Goal: Task Accomplishment & Management: Manage account settings

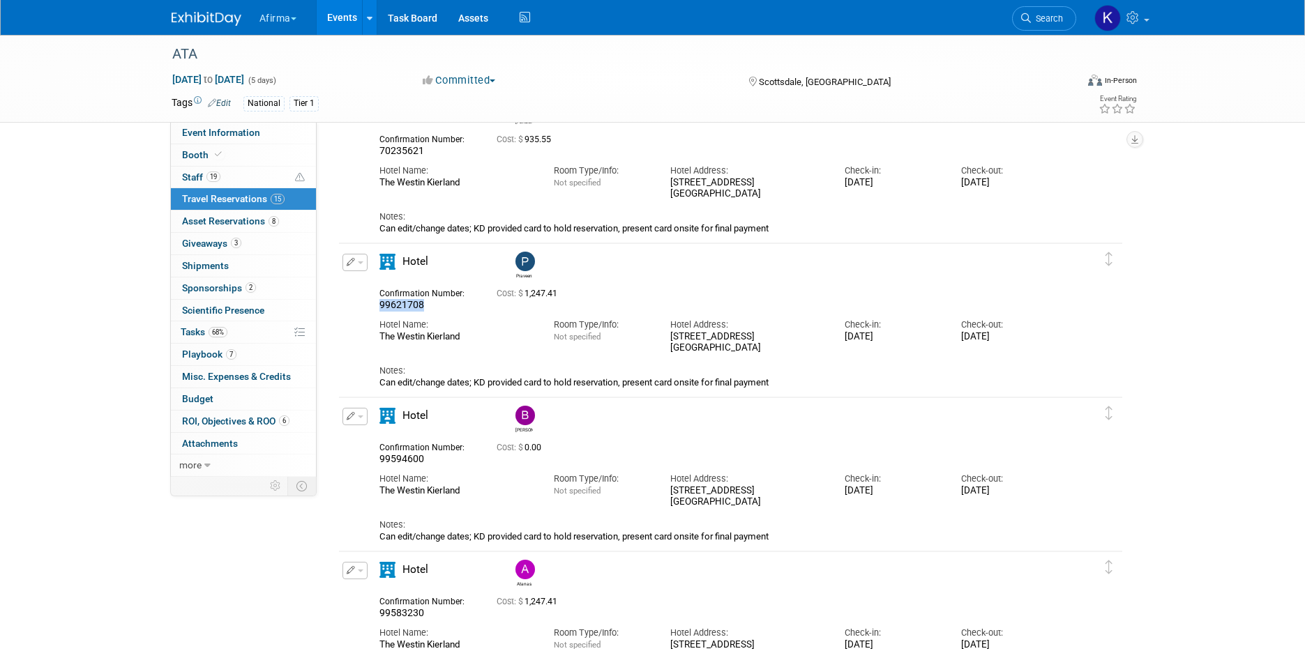
click at [284, 27] on button "Afirma" at bounding box center [286, 15] width 56 height 31
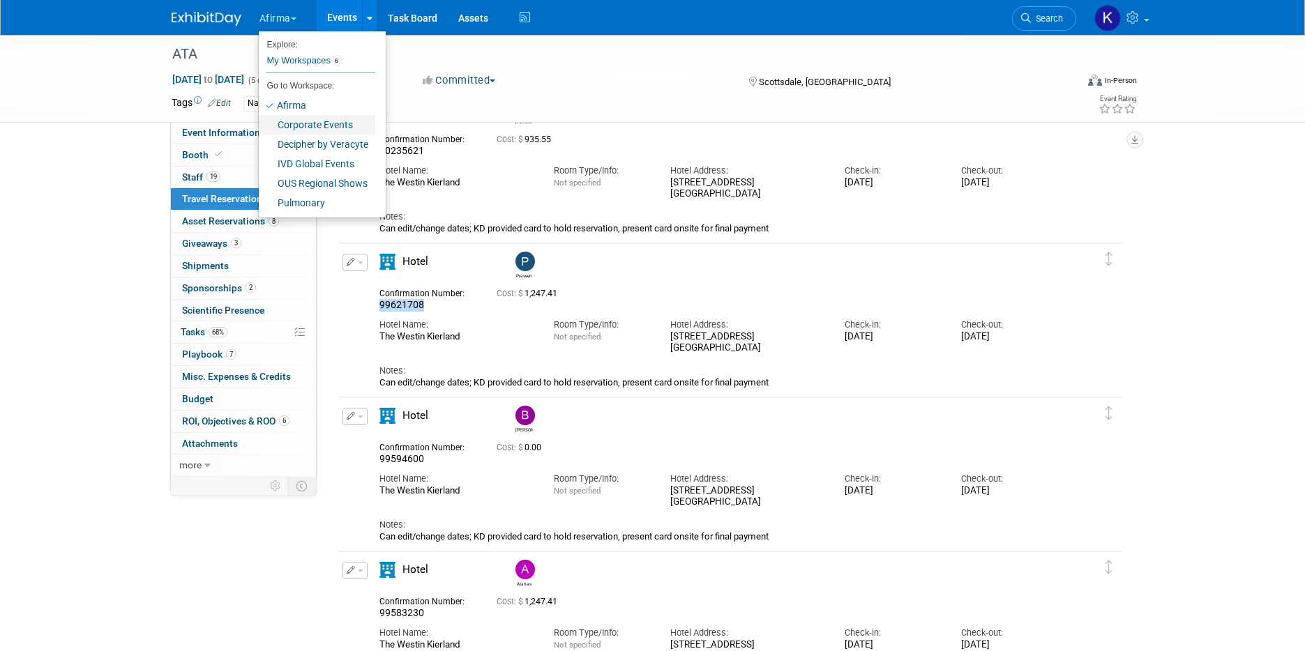
click at [305, 127] on link "Corporate Events" at bounding box center [317, 125] width 116 height 20
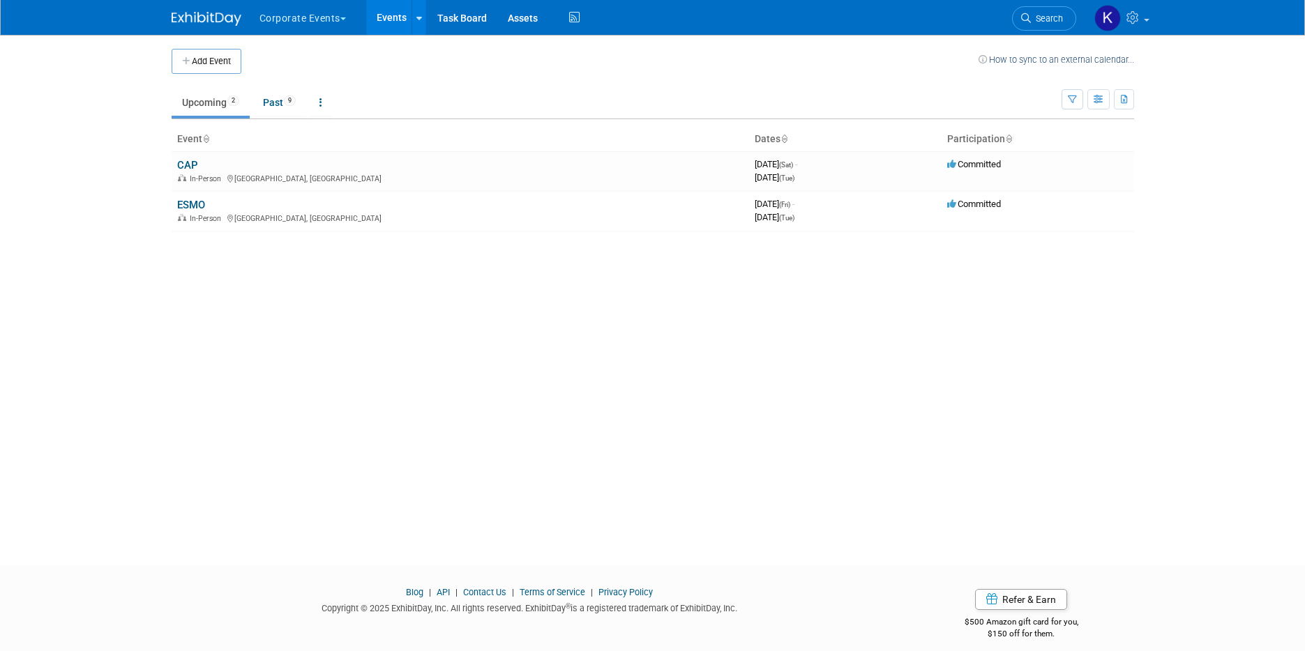
click at [308, 19] on button "Corporate Events" at bounding box center [310, 15] width 105 height 31
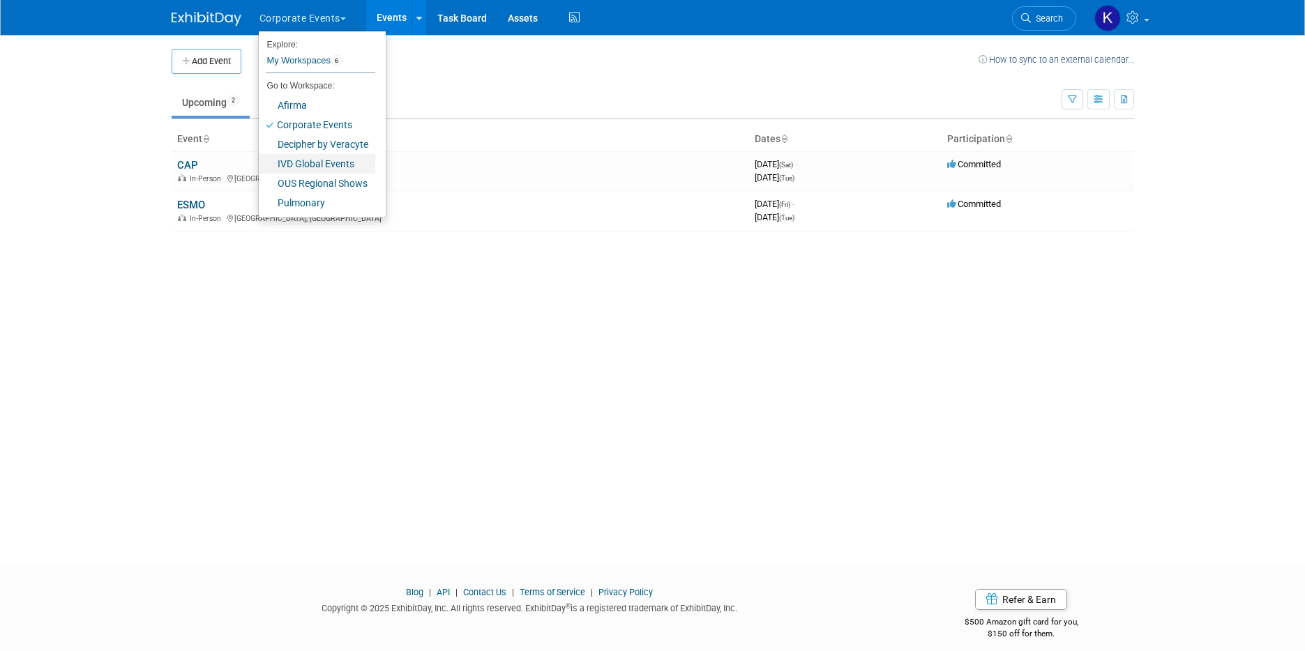
click at [312, 165] on link "IVD Global Events" at bounding box center [317, 164] width 116 height 20
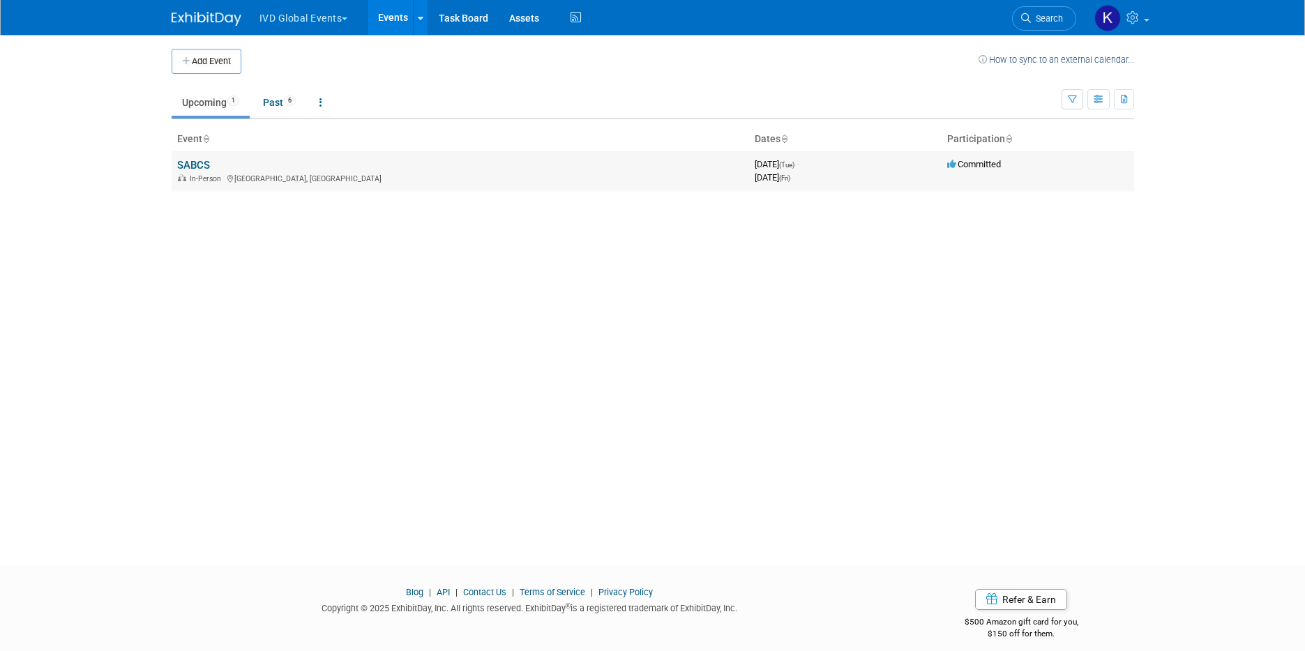
click at [193, 159] on link "SABCS" at bounding box center [193, 165] width 33 height 13
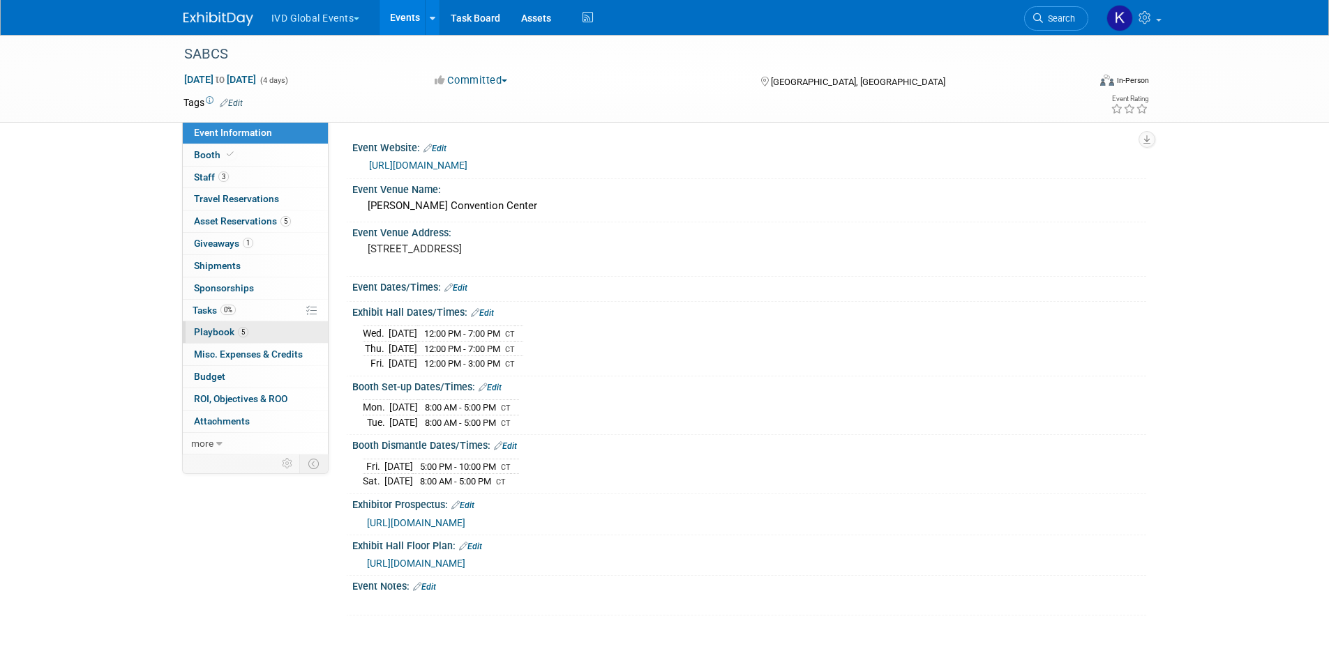
click at [253, 339] on link "5 Playbook 5" at bounding box center [255, 333] width 145 height 22
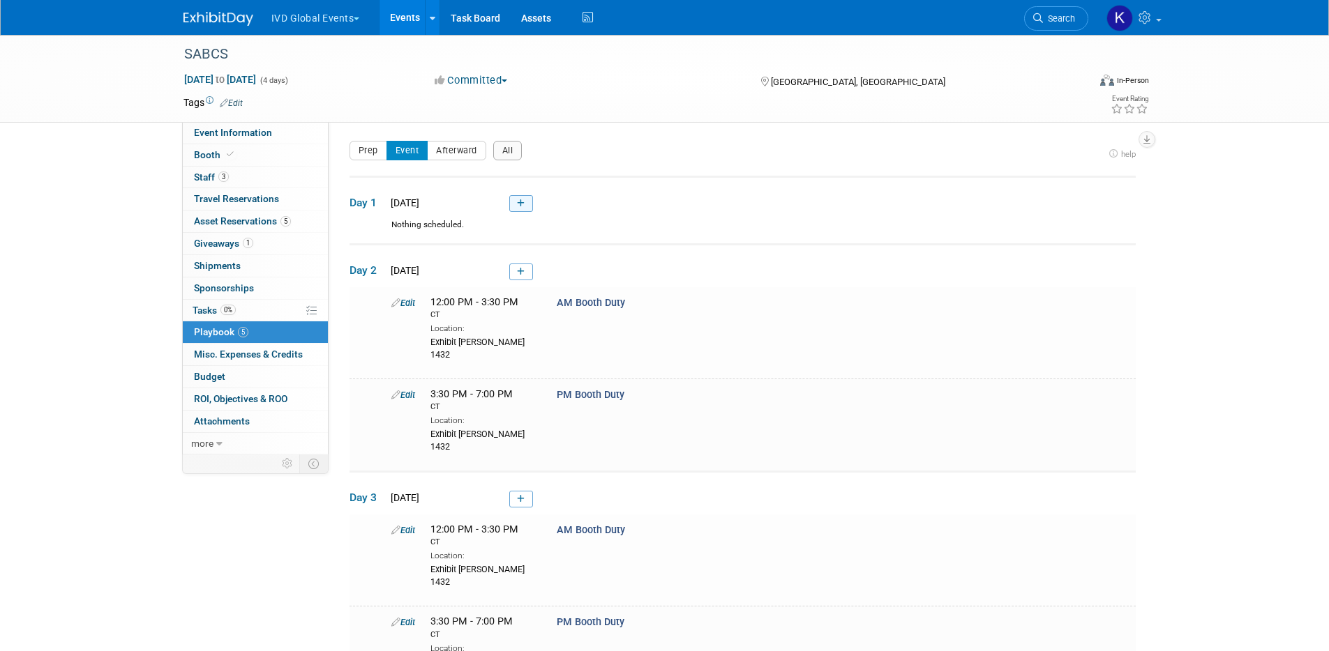
click at [521, 205] on icon at bounding box center [521, 203] width 8 height 8
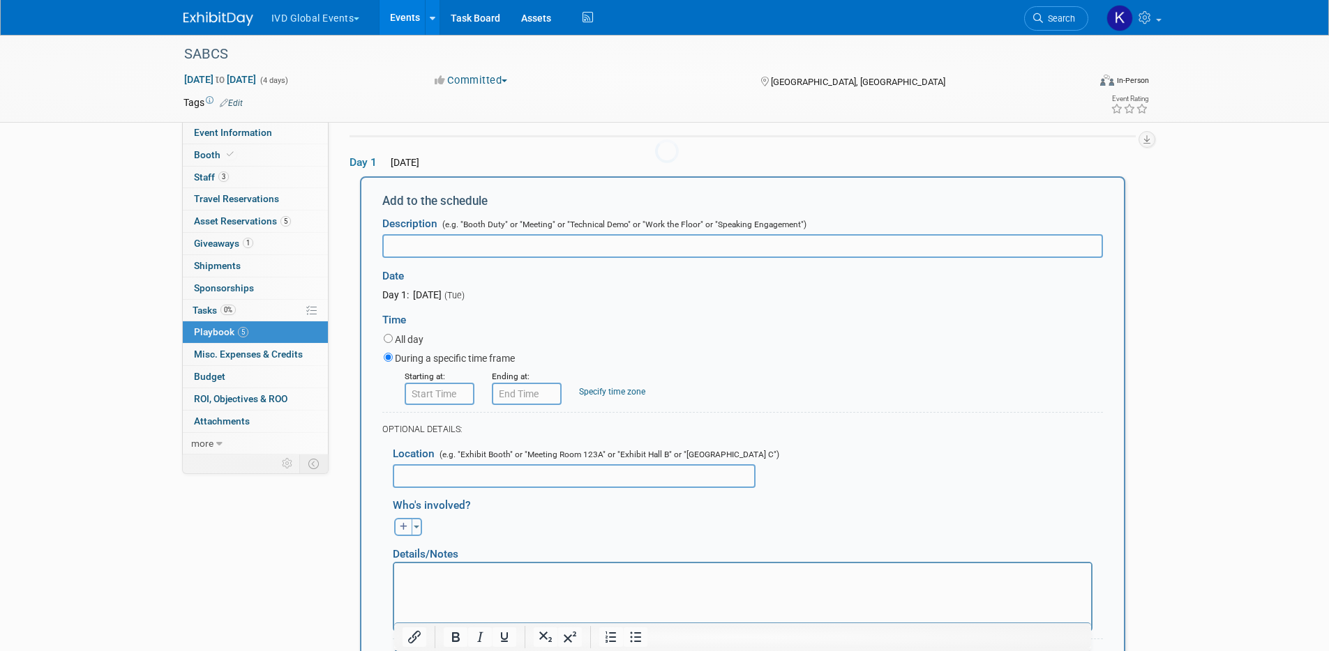
scroll to position [46, 0]
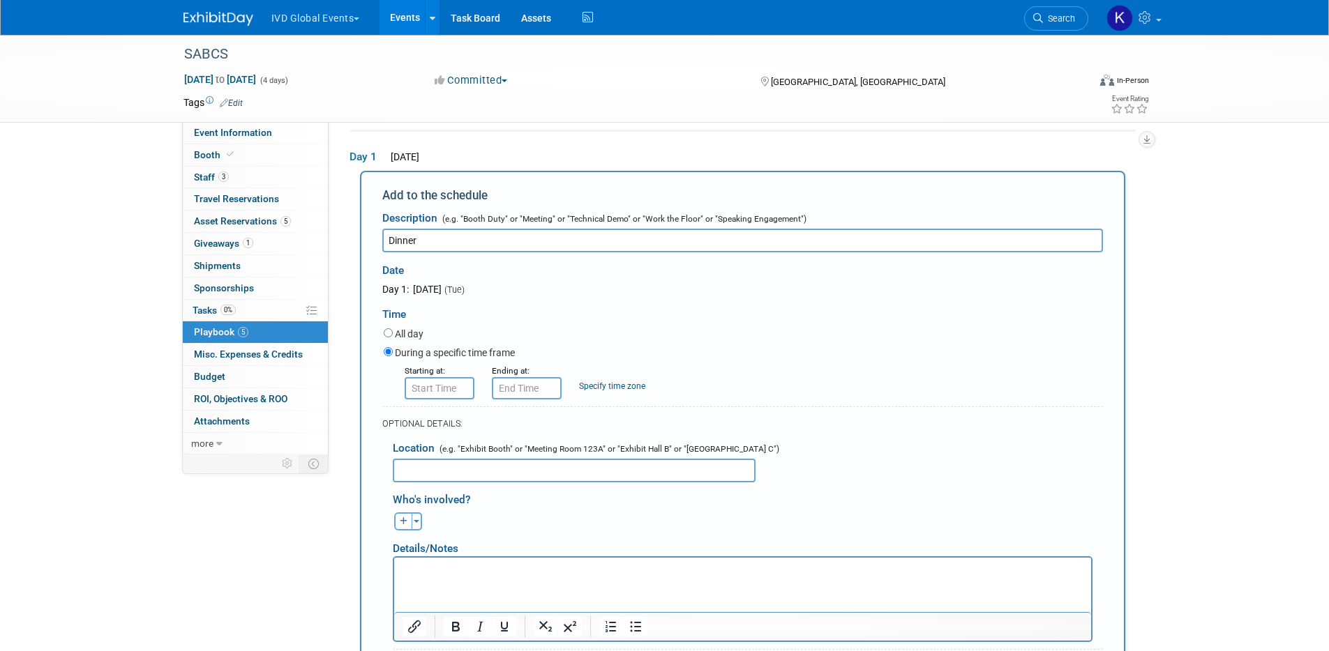
type input "Dinner"
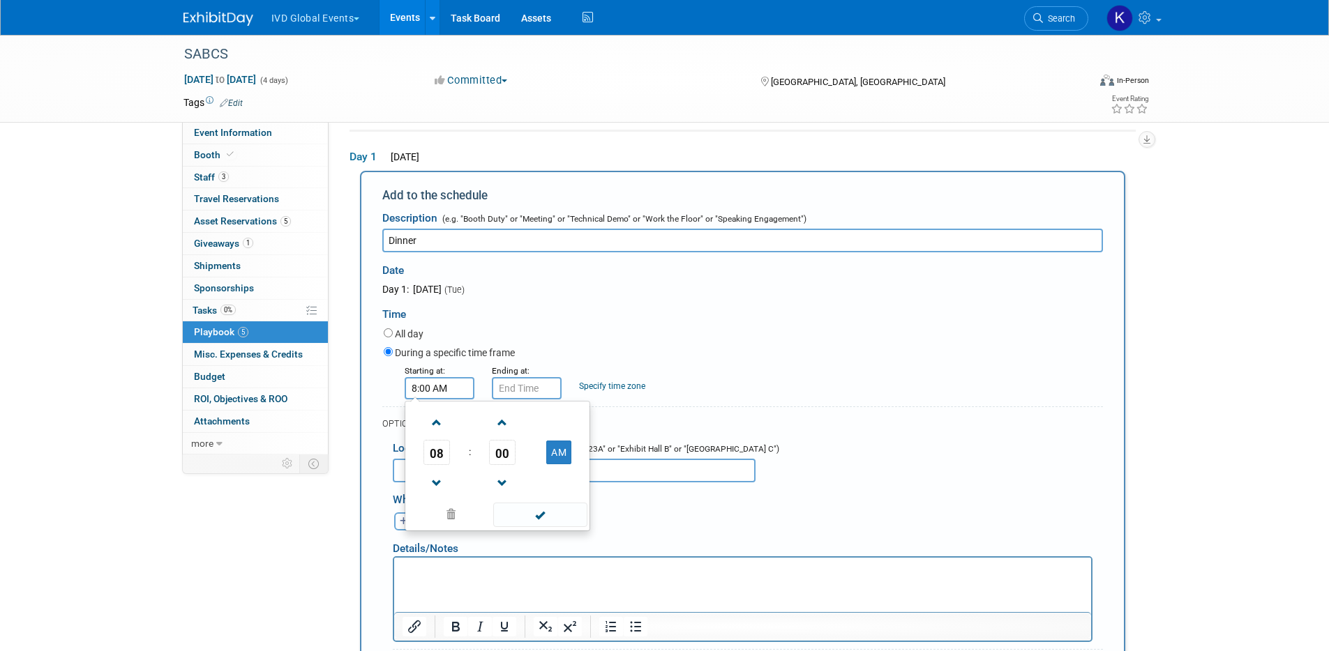
click at [446, 391] on input "8:00 AM" at bounding box center [440, 388] width 70 height 22
click at [442, 444] on span "08" at bounding box center [436, 452] width 27 height 25
click at [560, 463] on td "07" at bounding box center [564, 461] width 45 height 38
click at [559, 460] on button "AM" at bounding box center [558, 453] width 25 height 24
type input "7:00 PM"
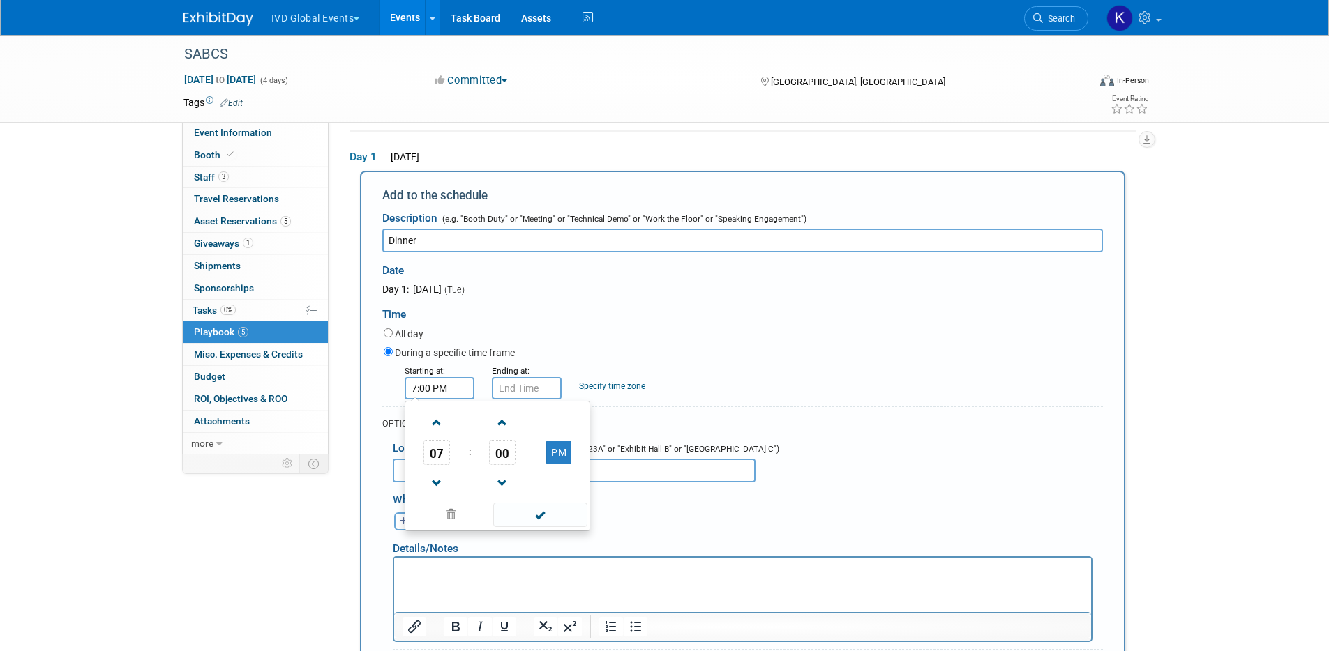
click at [531, 400] on form "Description (e.g. "Booth Duty" or "Meeting" or "Technical Demo" or "Work the Fl…" at bounding box center [742, 480] width 721 height 552
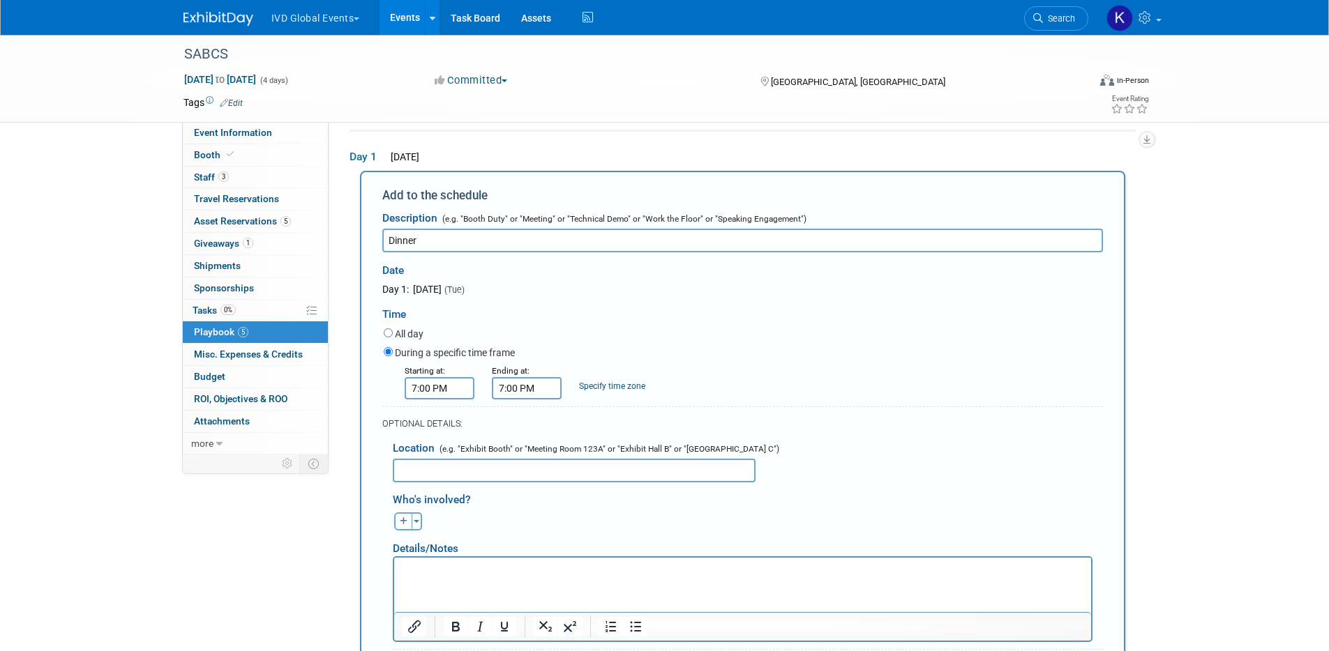
click at [531, 391] on input "7:00 PM" at bounding box center [527, 388] width 70 height 22
click at [527, 459] on span "07" at bounding box center [524, 452] width 27 height 25
click at [570, 505] on td "09" at bounding box center [562, 499] width 45 height 38
type input "9:00 PM"
click at [604, 389] on link "Specify time zone" at bounding box center [612, 387] width 66 height 10
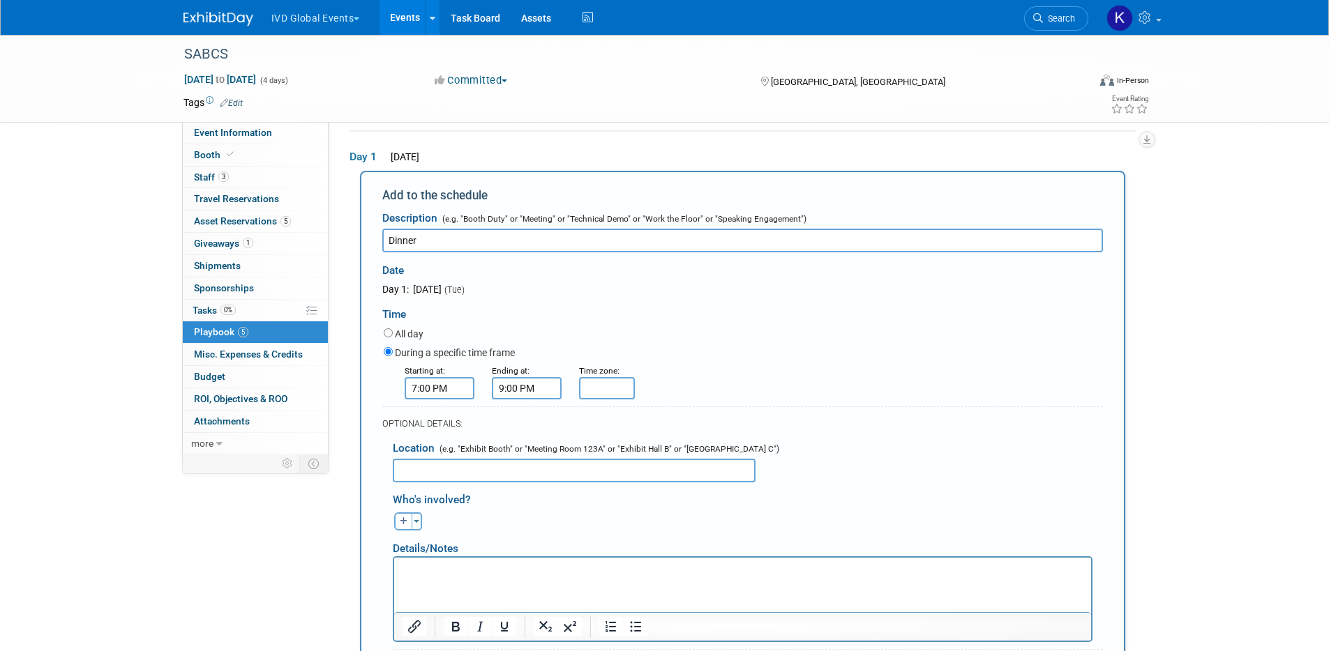
click at [657, 361] on div "During a specific time frame" at bounding box center [743, 354] width 719 height 19
click at [506, 472] on input "text" at bounding box center [574, 471] width 363 height 24
type input "Chart House at Tower of the Americas"
click at [506, 577] on html at bounding box center [741, 567] width 697 height 20
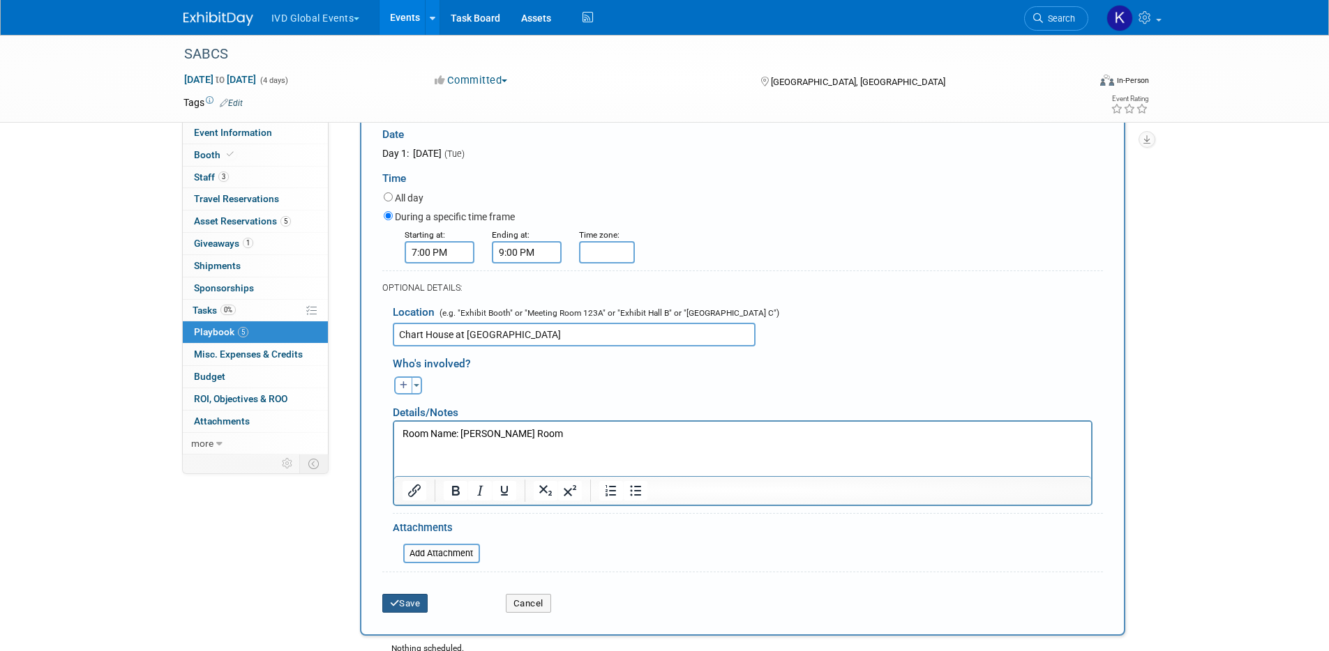
click at [412, 598] on button "Save" at bounding box center [405, 604] width 46 height 20
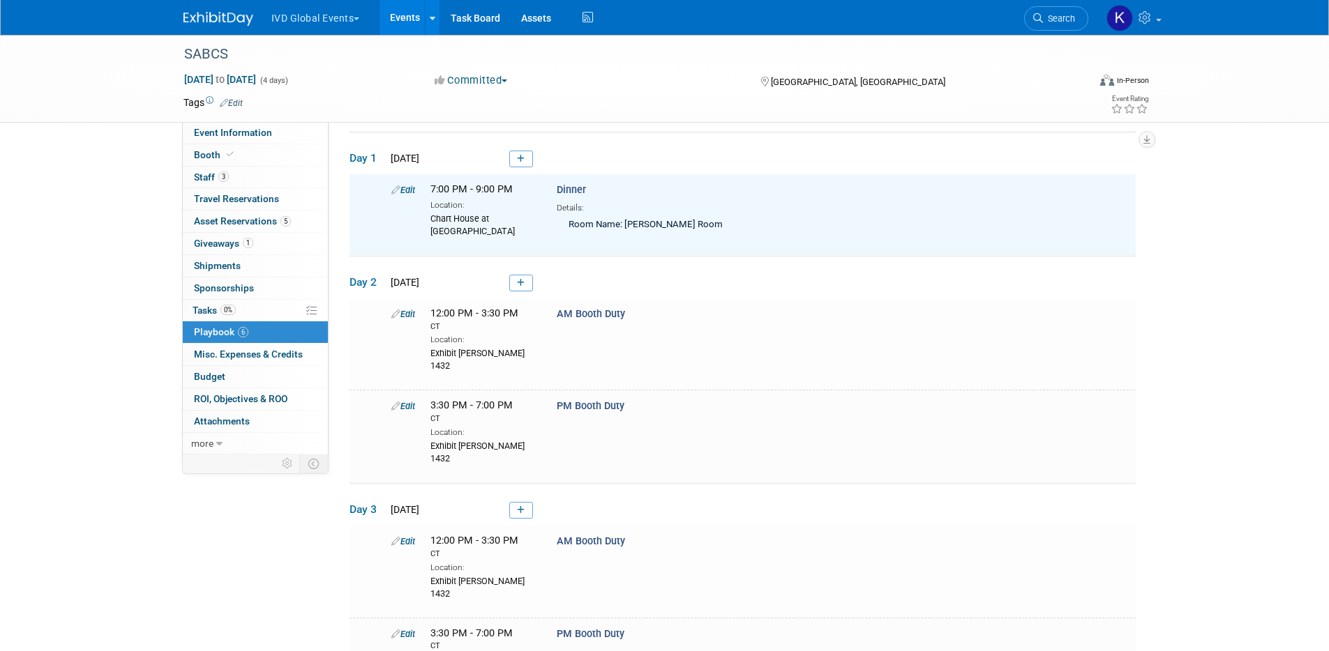
scroll to position [0, 0]
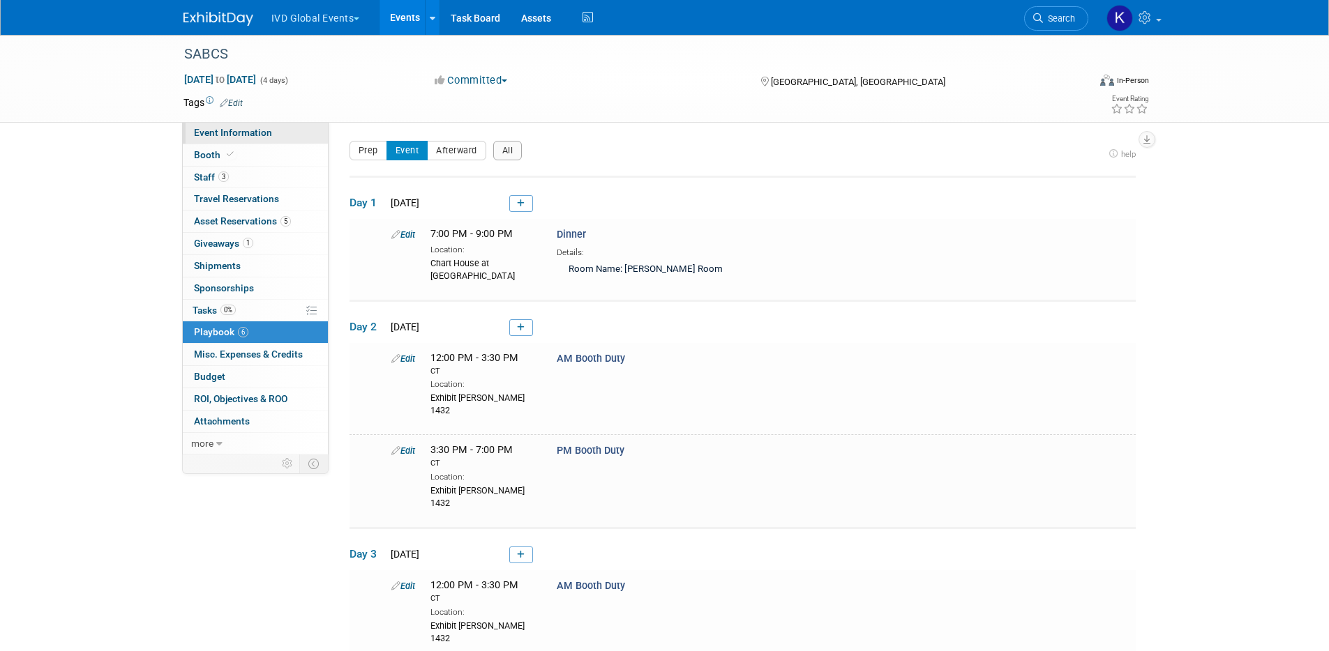
click at [238, 133] on span "Event Information" at bounding box center [233, 132] width 78 height 11
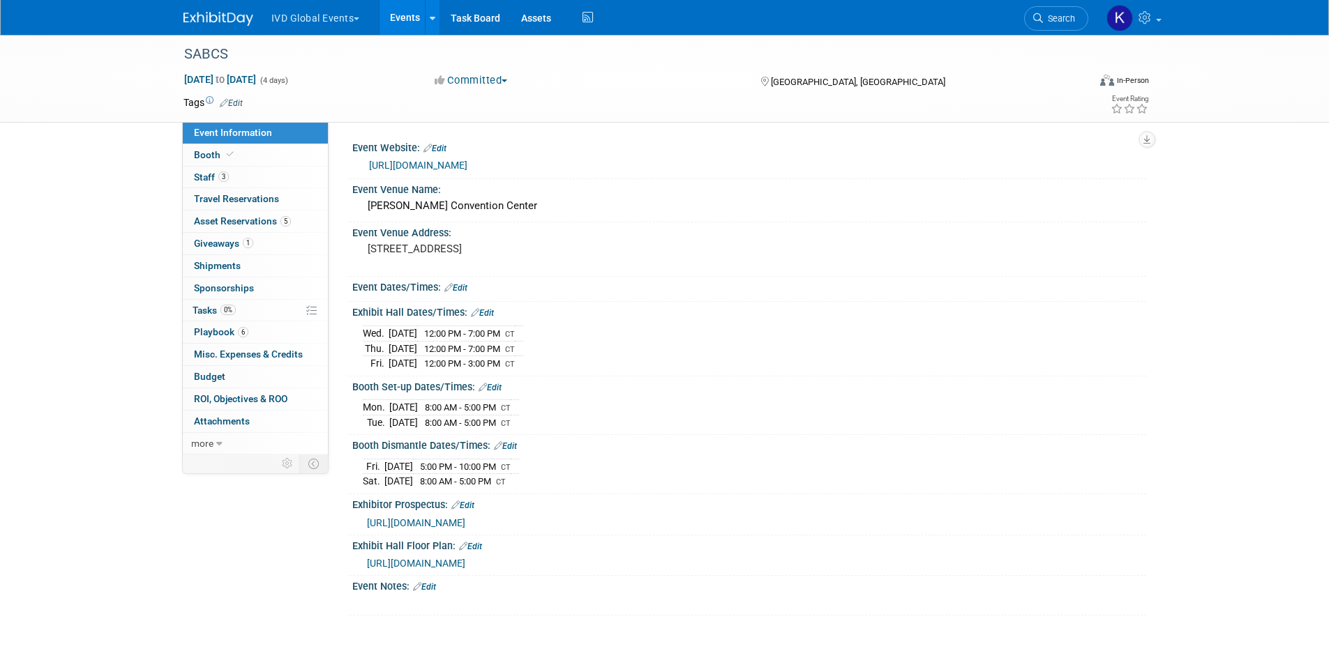
click at [258, 582] on div "Event Information Event Info Booth Booth 3 Staff 3 Staff 0 Travel Reservations …" at bounding box center [665, 325] width 984 height 581
click at [423, 524] on span "https://sabcs.org/Portals/0/Documents/2025/2411012A_SABCS25_ExhProsp_5%20(2).pd…" at bounding box center [416, 523] width 98 height 11
click at [348, 22] on button "IVD Global Events" at bounding box center [323, 15] width 107 height 31
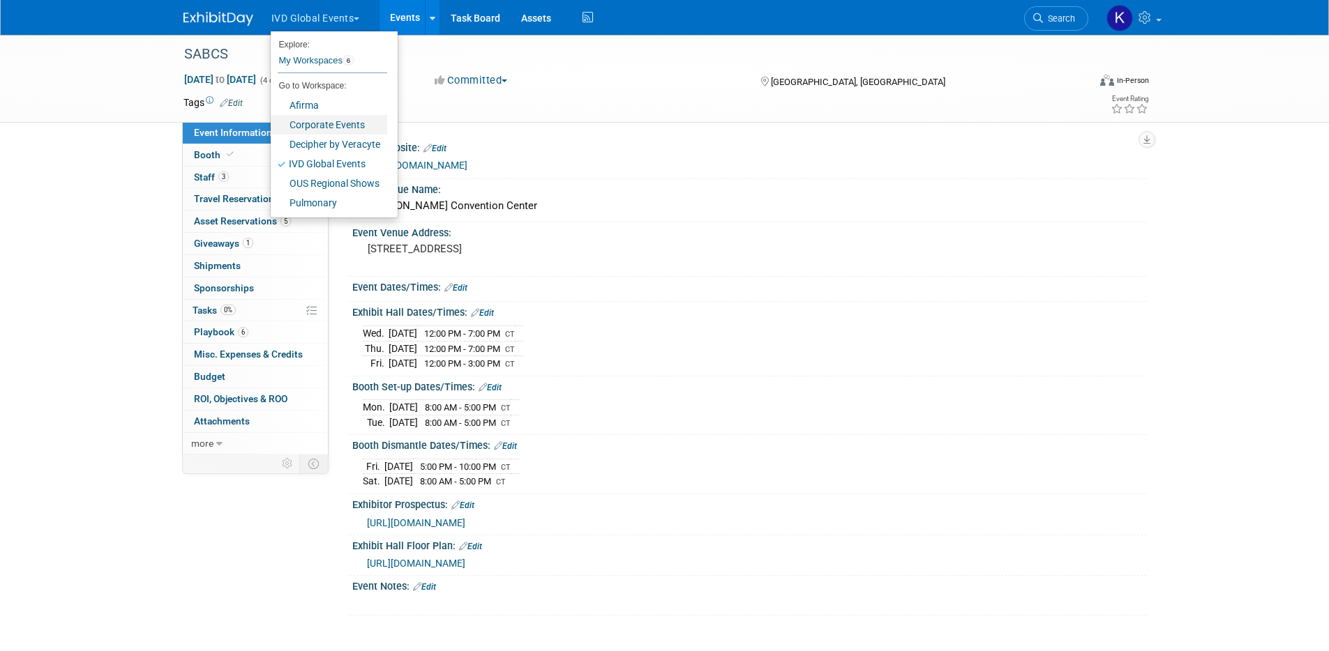
click at [347, 123] on link "Corporate Events" at bounding box center [329, 125] width 116 height 20
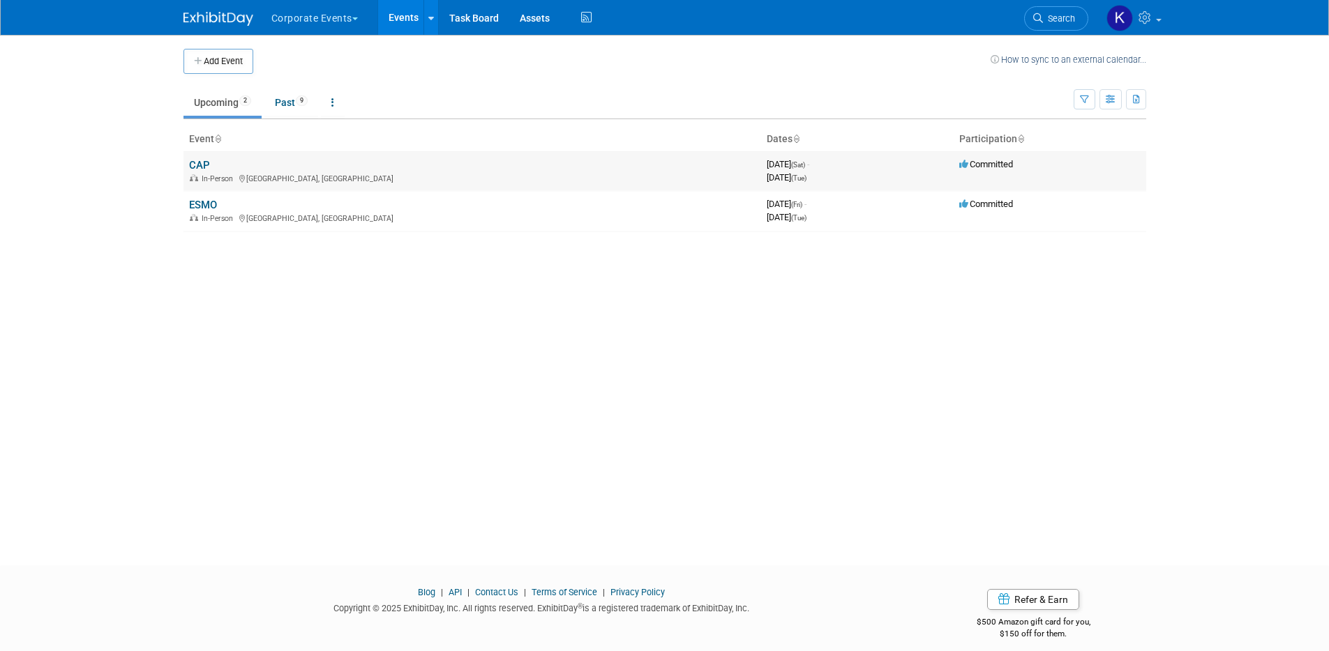
click at [183, 160] on td "CAP In-Person Orlando, FL" at bounding box center [472, 171] width 578 height 40
click at [188, 160] on td "CAP In-Person Orlando, FL" at bounding box center [472, 171] width 578 height 40
click at [205, 162] on link "CAP" at bounding box center [199, 165] width 21 height 13
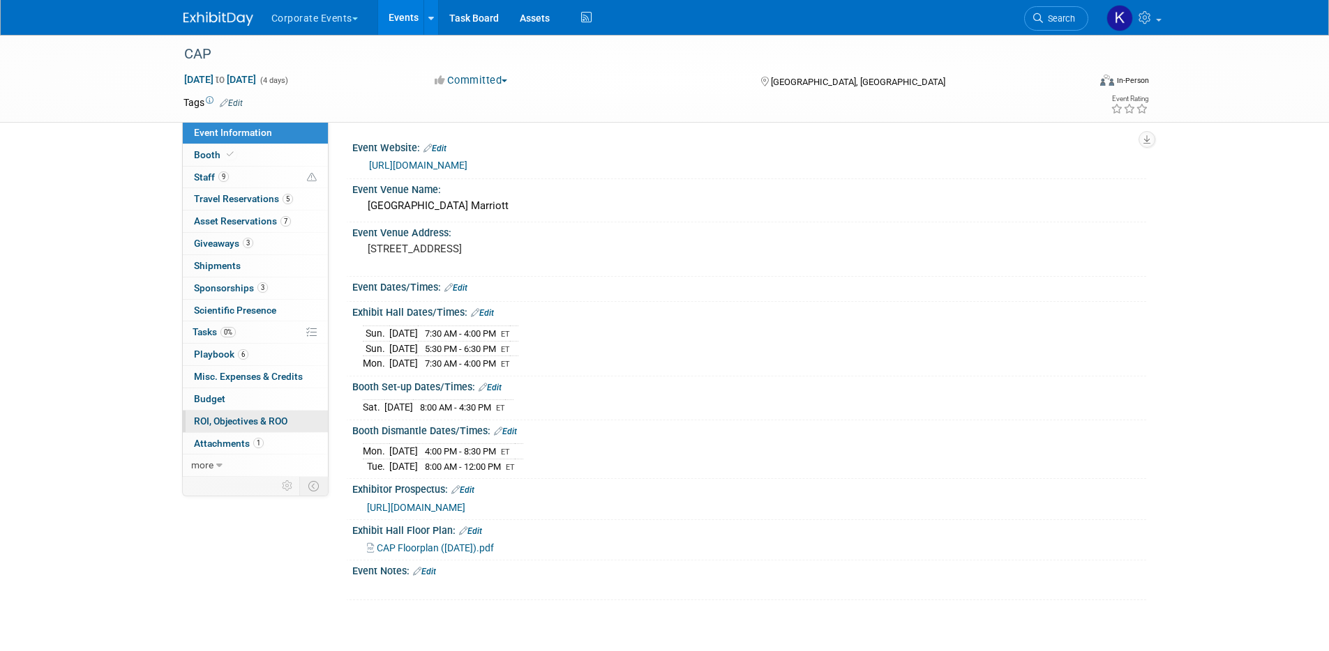
click at [269, 419] on span "ROI, Objectives & ROO 0" at bounding box center [240, 421] width 93 height 11
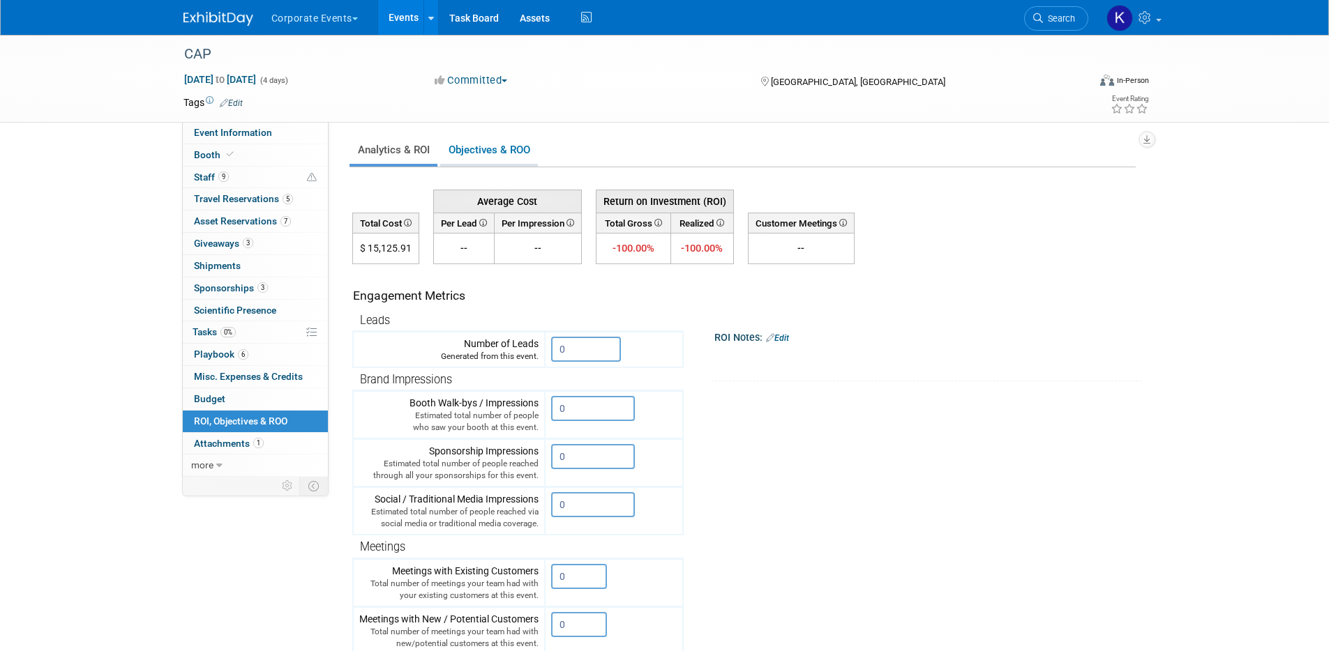
click at [497, 151] on link "Objectives & ROO 0" at bounding box center [489, 150] width 98 height 27
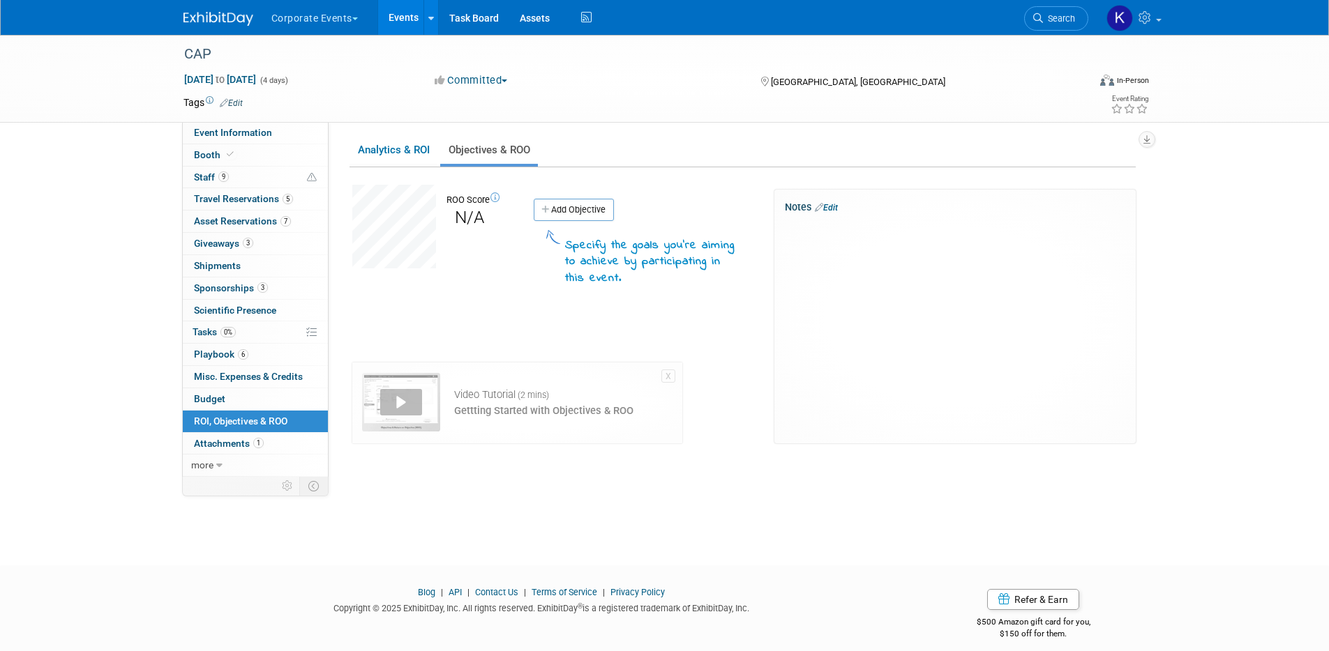
click at [322, 15] on button "Corporate Events" at bounding box center [322, 15] width 105 height 31
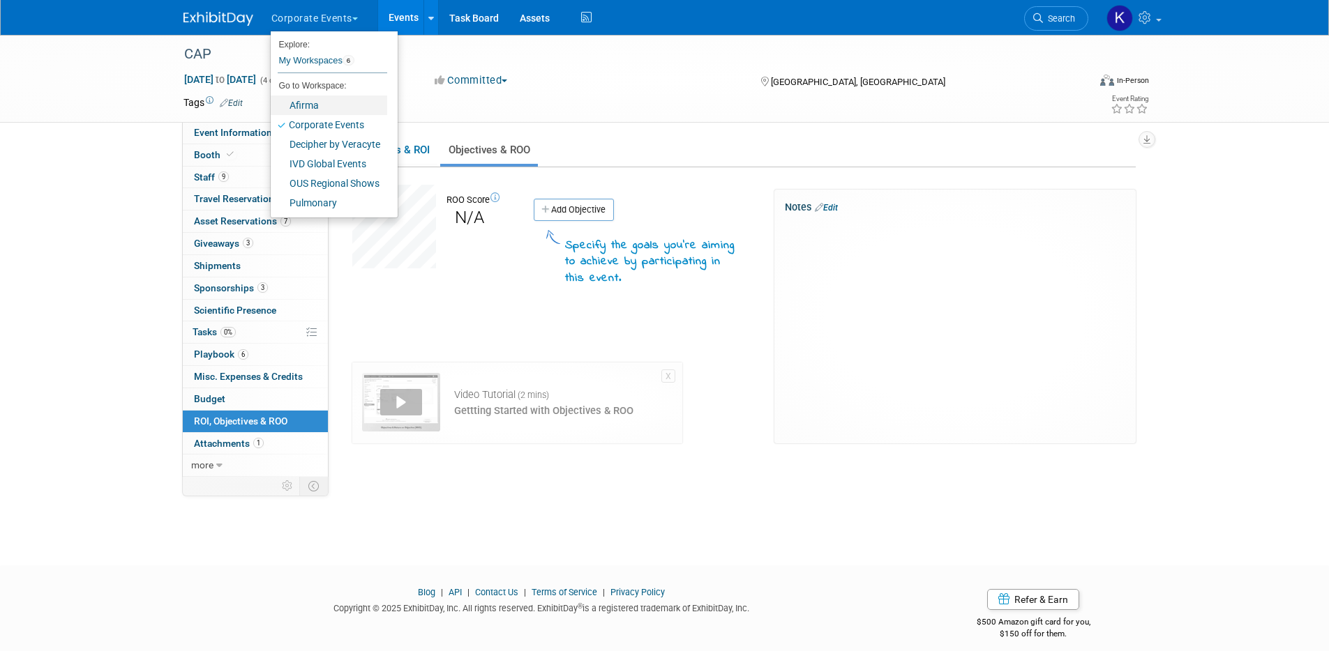
click at [326, 108] on link "Afirma" at bounding box center [329, 106] width 116 height 20
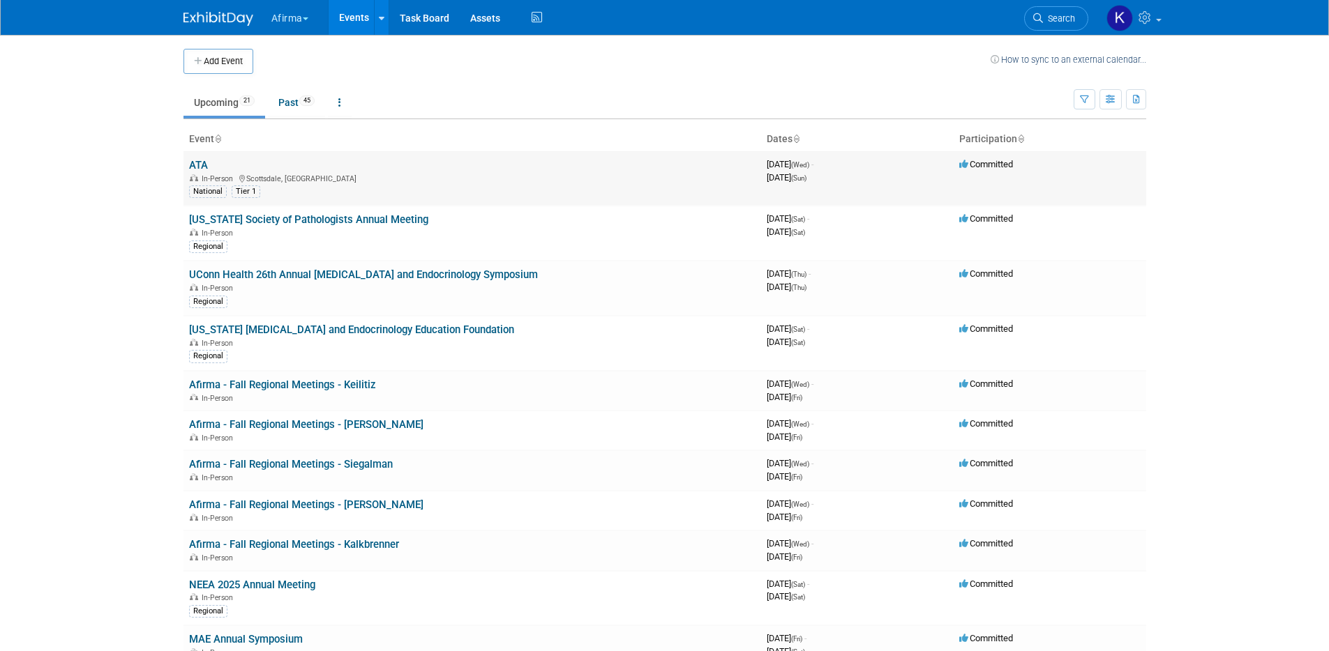
click at [193, 166] on link "ATA" at bounding box center [198, 165] width 19 height 13
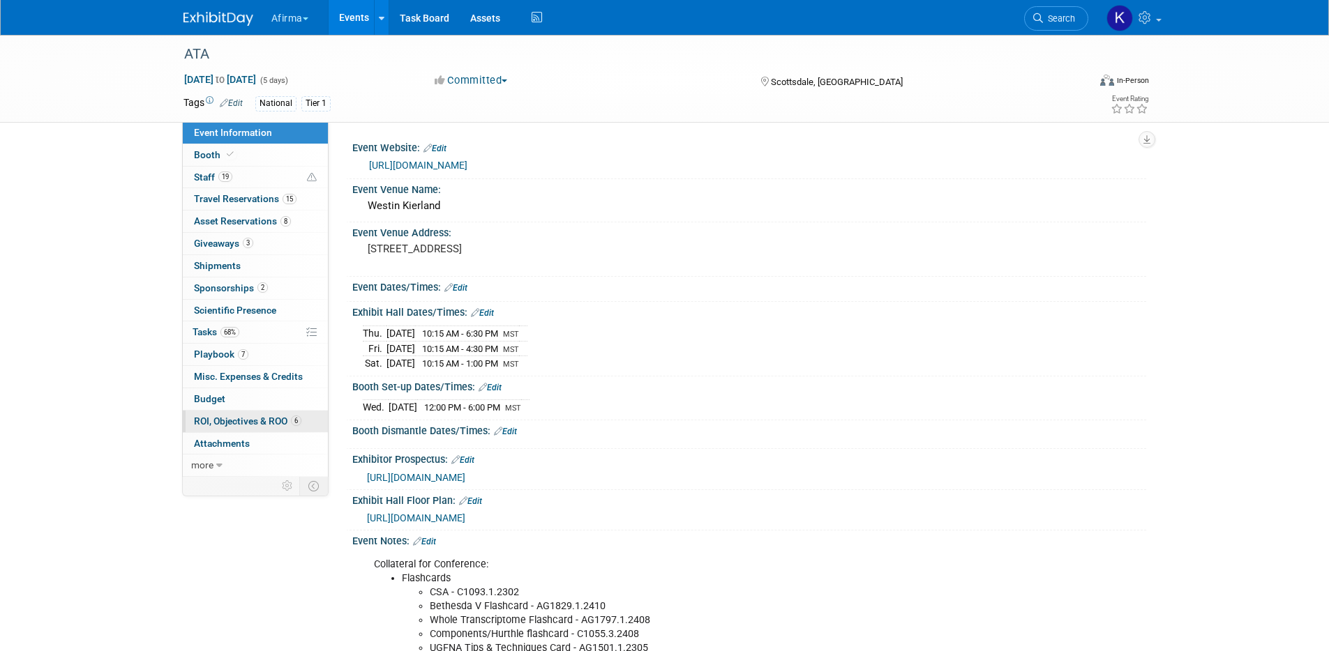
click at [230, 419] on span "ROI, Objectives & ROO 6" at bounding box center [247, 421] width 107 height 11
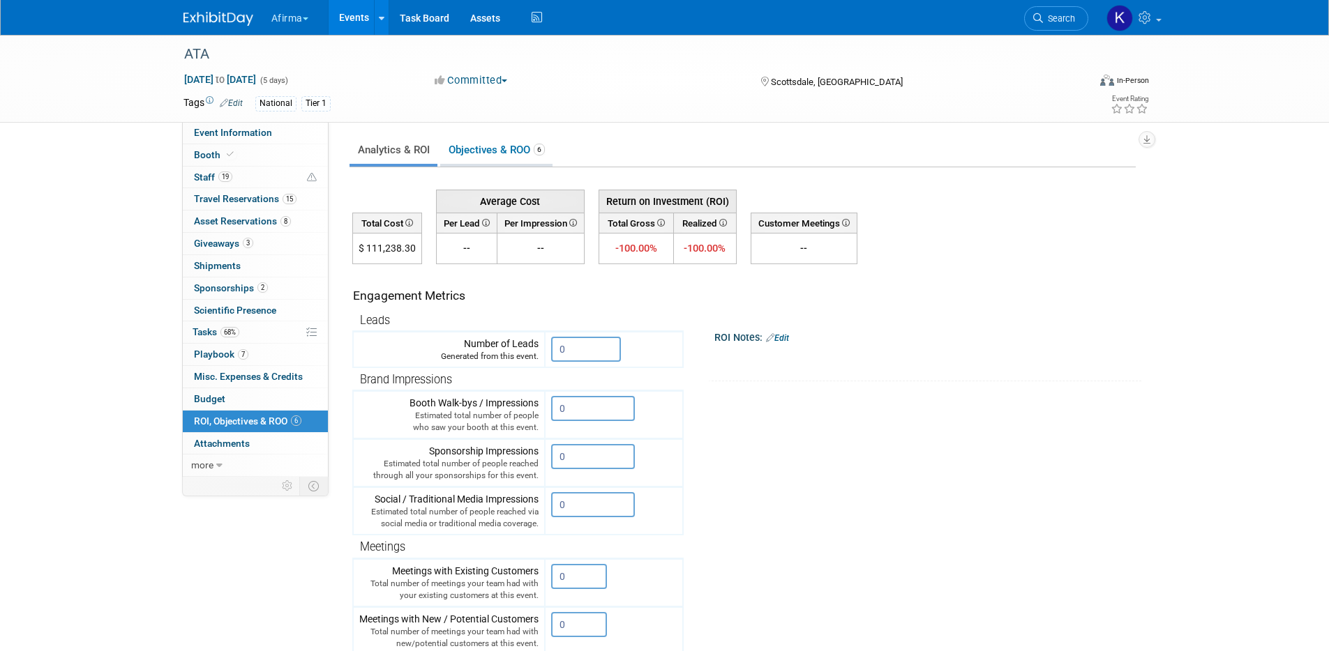
click at [497, 160] on link "Objectives & ROO 6" at bounding box center [496, 150] width 112 height 27
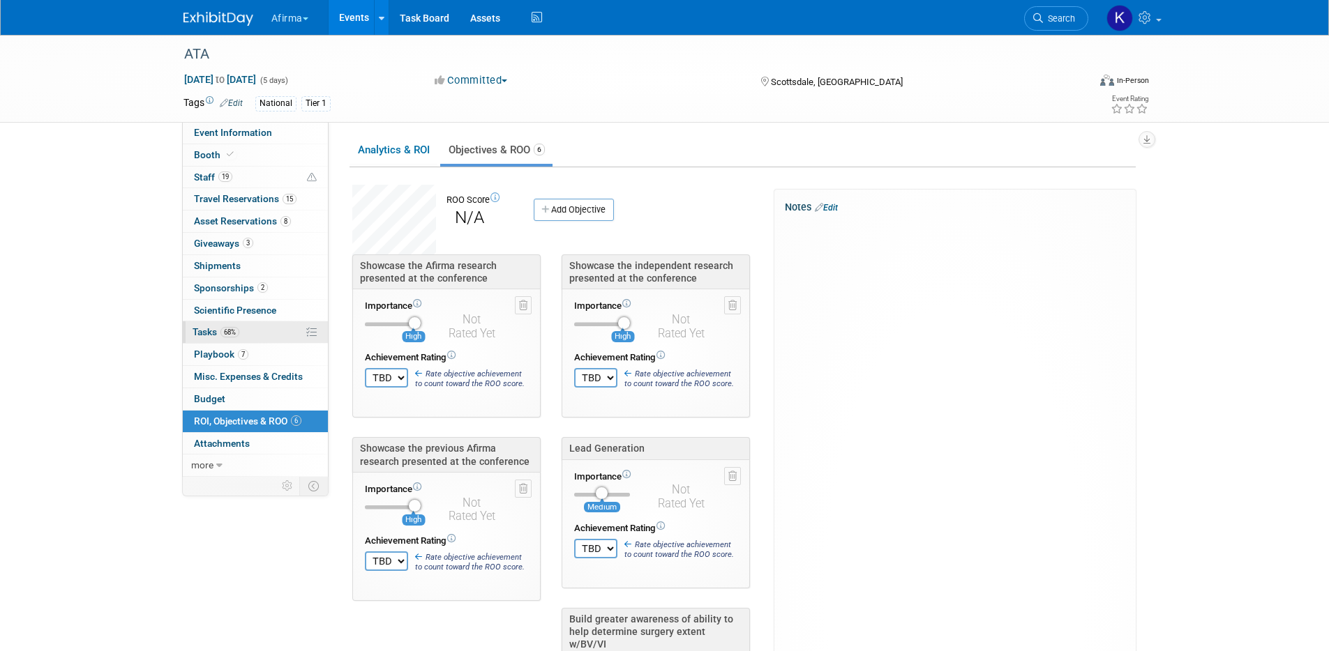
click at [258, 323] on link "68% Tasks 68%" at bounding box center [255, 333] width 145 height 22
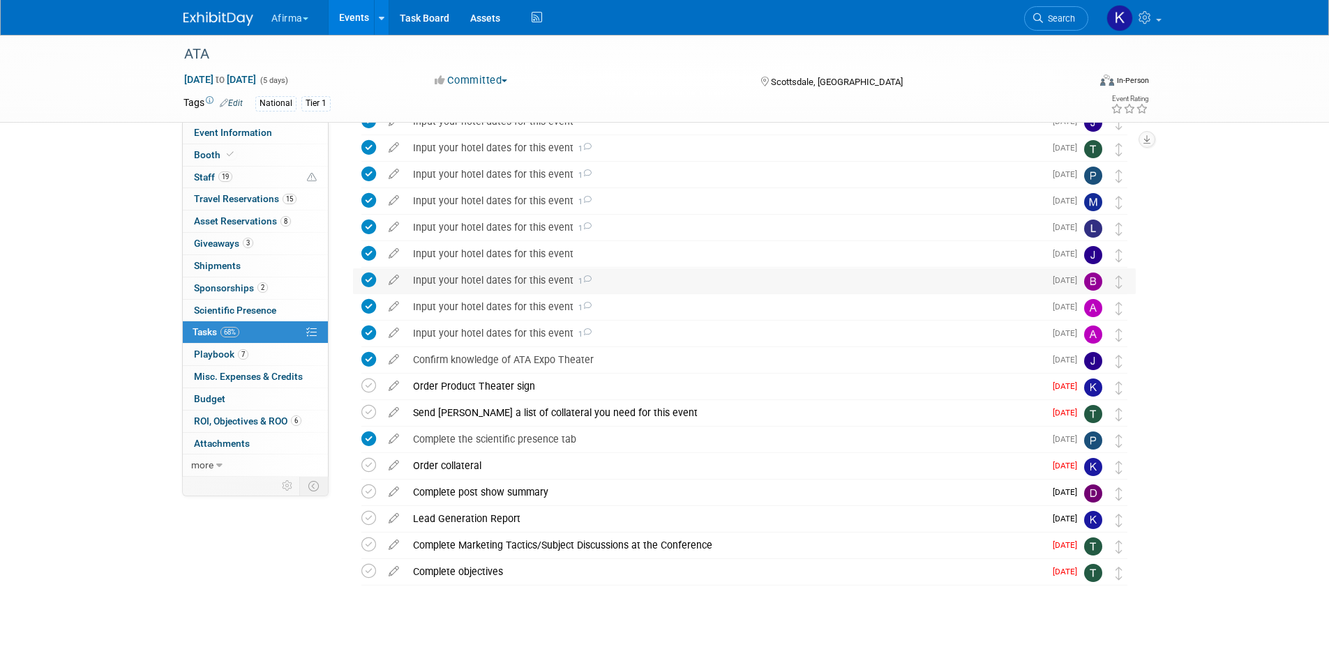
scroll to position [179, 0]
click at [480, 417] on div "Send Keirsten a list of collateral you need for this event" at bounding box center [725, 412] width 638 height 24
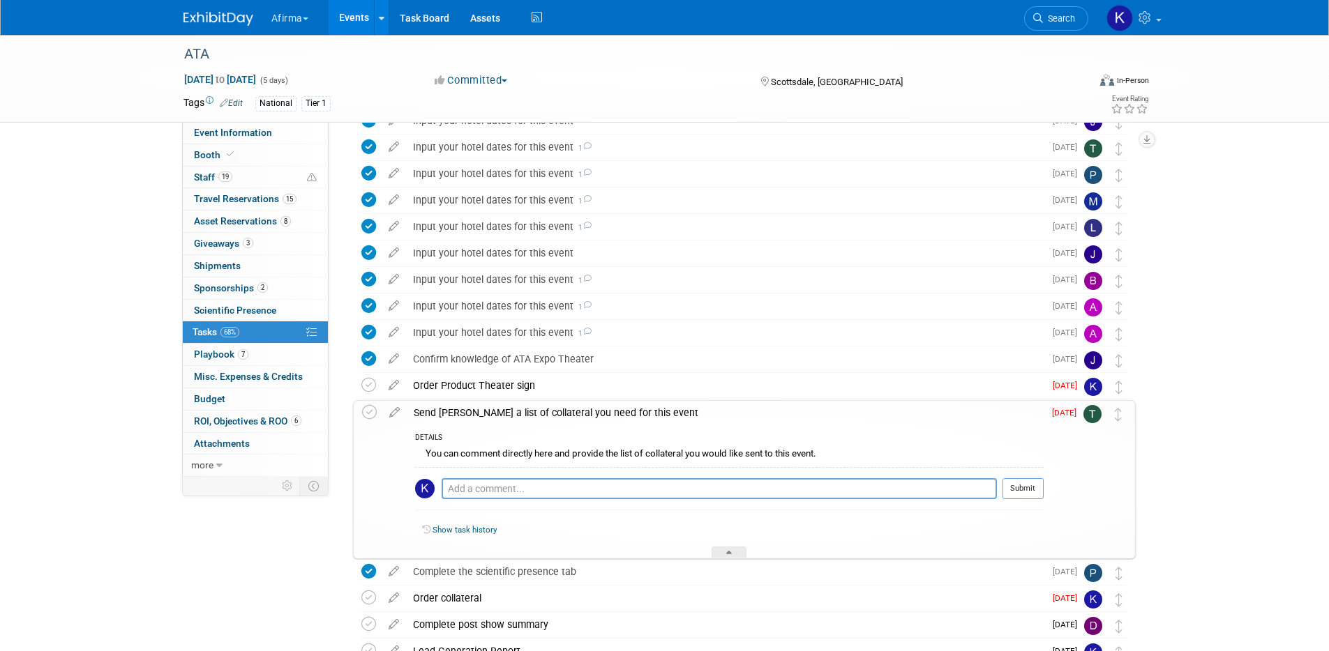
click at [480, 417] on div "Send [PERSON_NAME] a list of collateral you need for this event" at bounding box center [725, 413] width 637 height 24
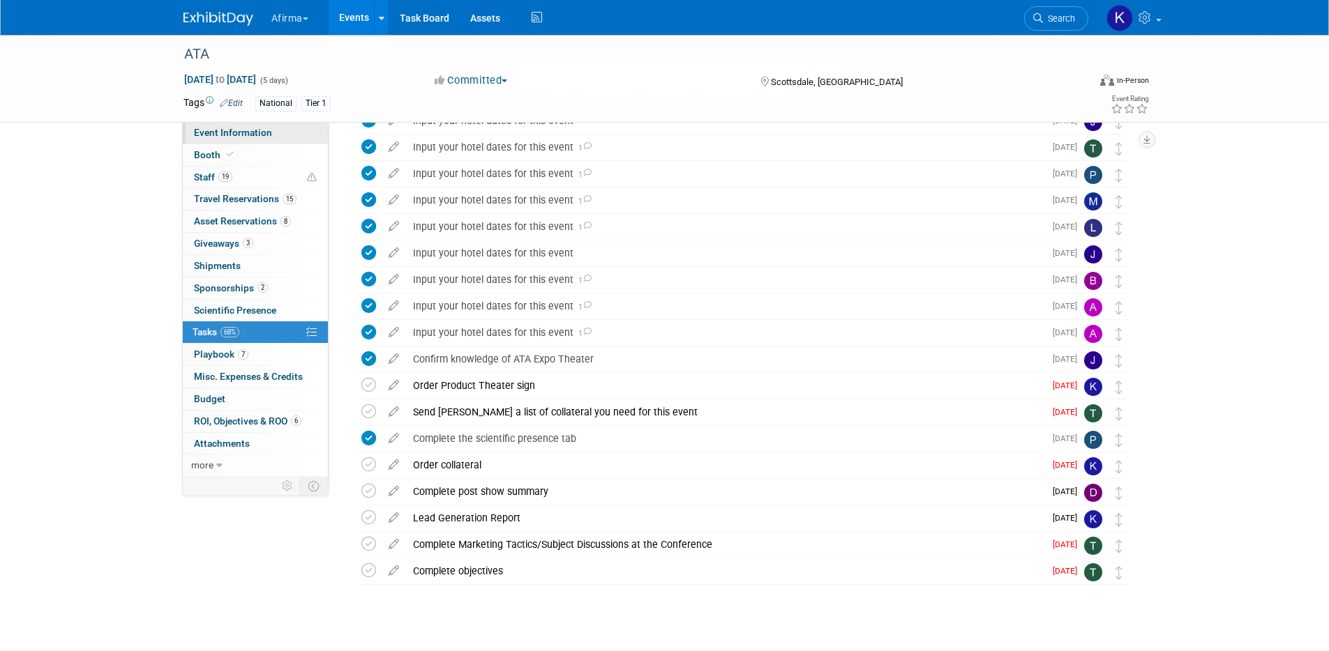
click at [248, 129] on span "Event Information" at bounding box center [233, 132] width 78 height 11
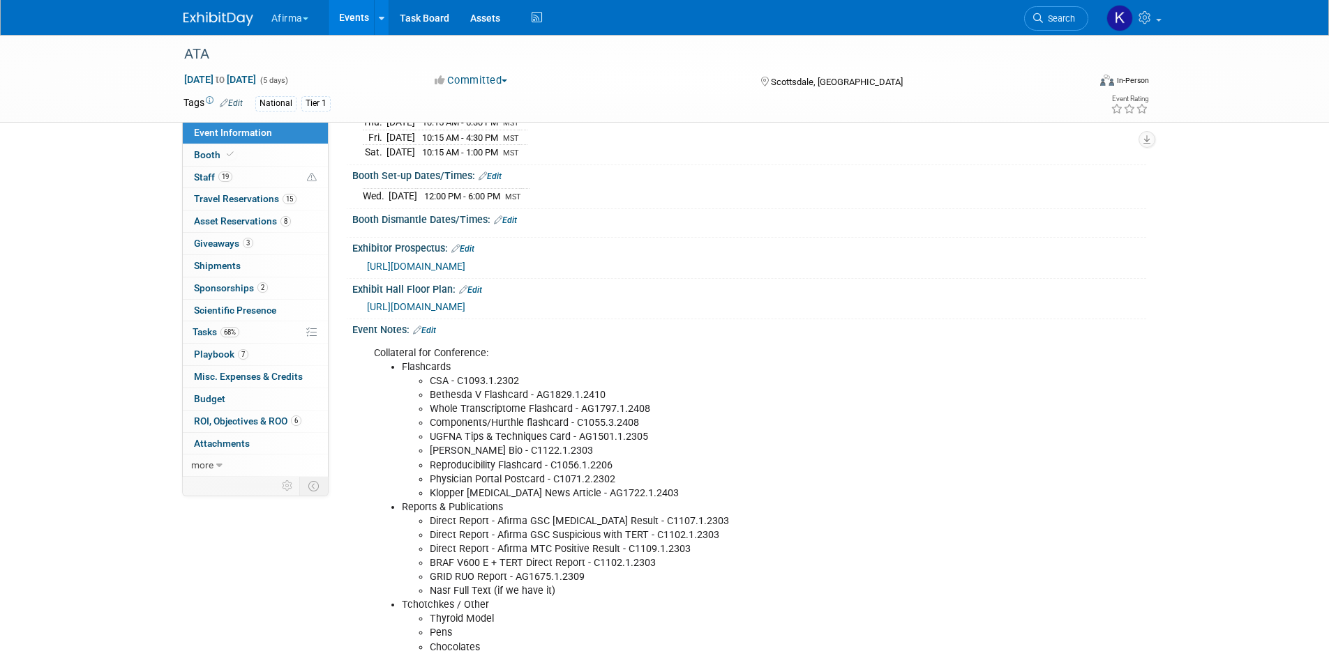
scroll to position [269, 0]
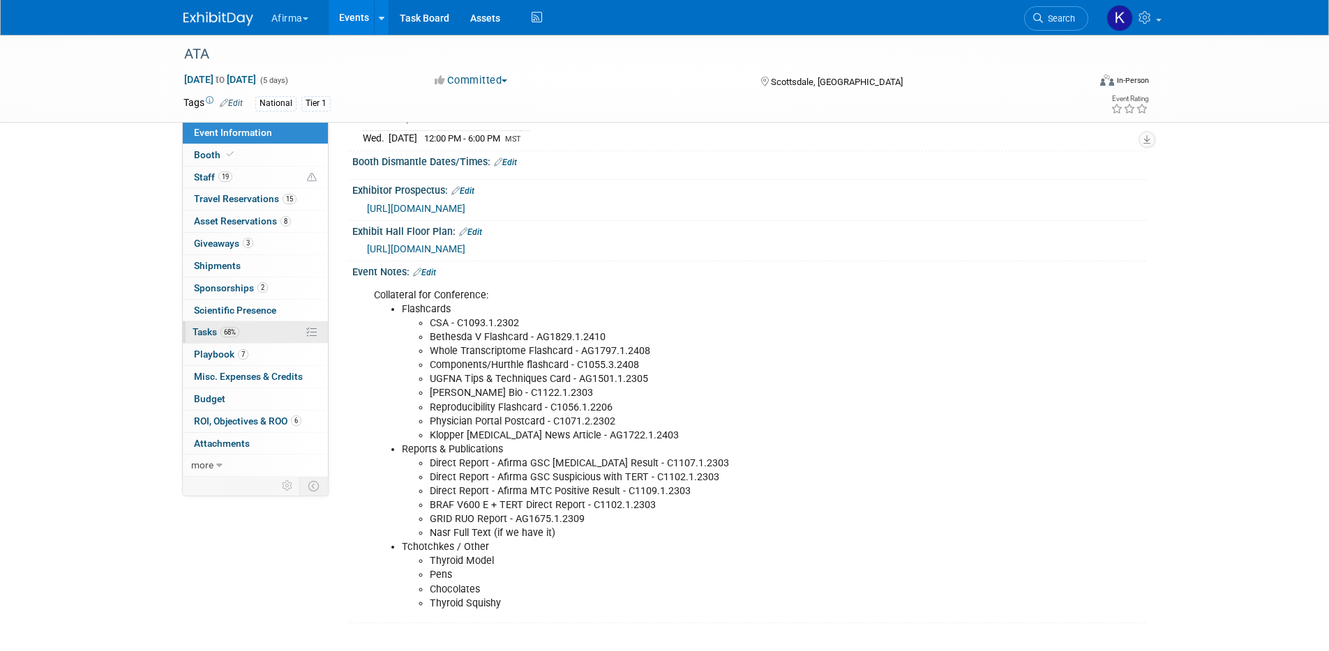
click at [240, 340] on link "68% Tasks 68%" at bounding box center [255, 333] width 145 height 22
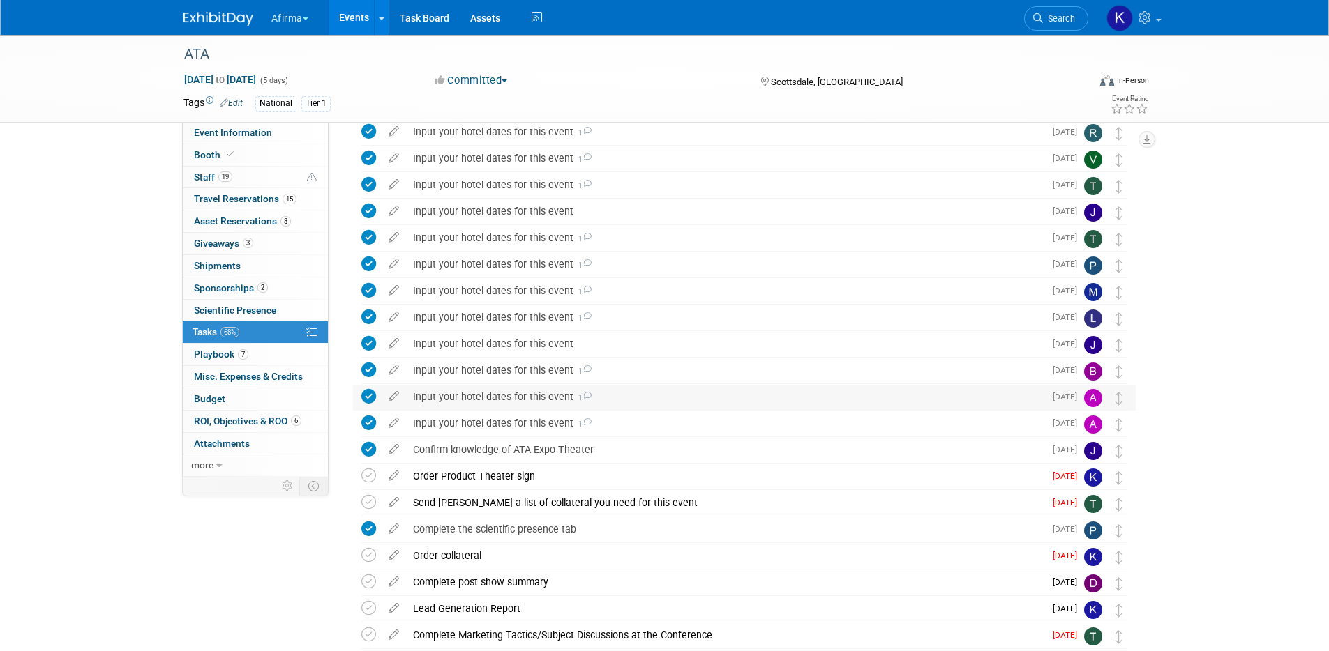
scroll to position [198, 0]
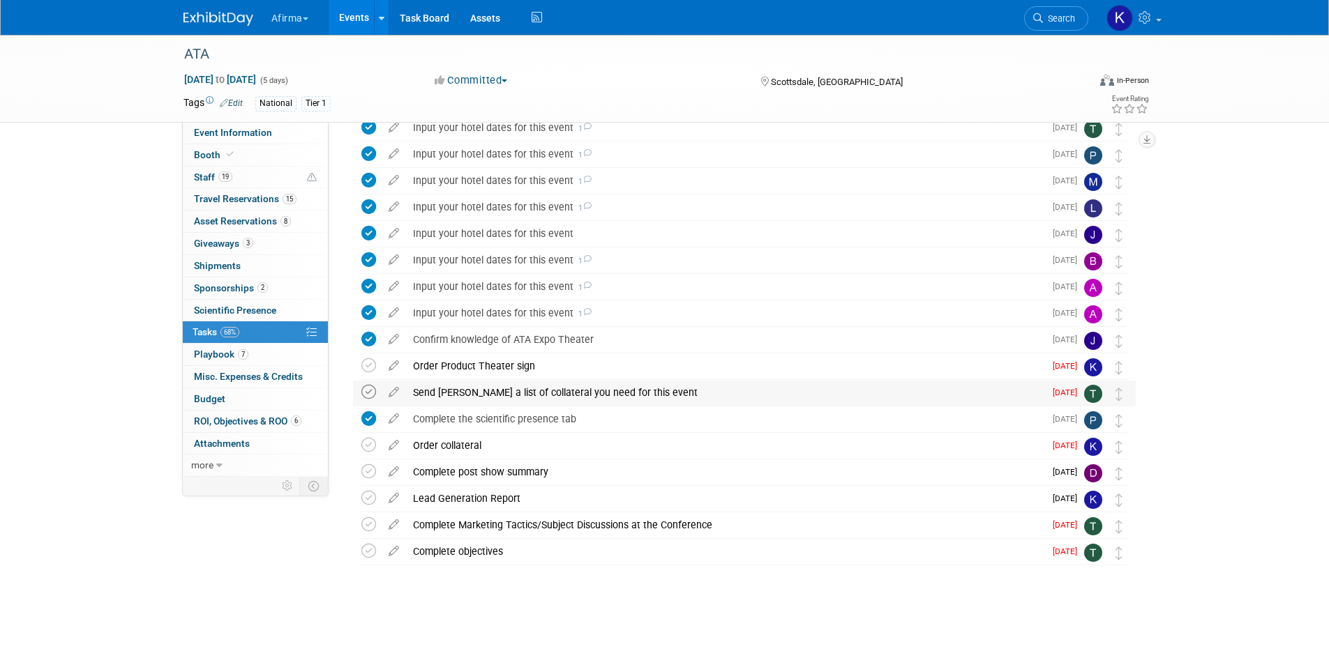
click at [371, 396] on icon at bounding box center [368, 392] width 15 height 15
click at [372, 548] on icon at bounding box center [368, 551] width 15 height 15
click at [367, 528] on icon at bounding box center [368, 525] width 15 height 15
click at [372, 365] on icon at bounding box center [368, 366] width 15 height 15
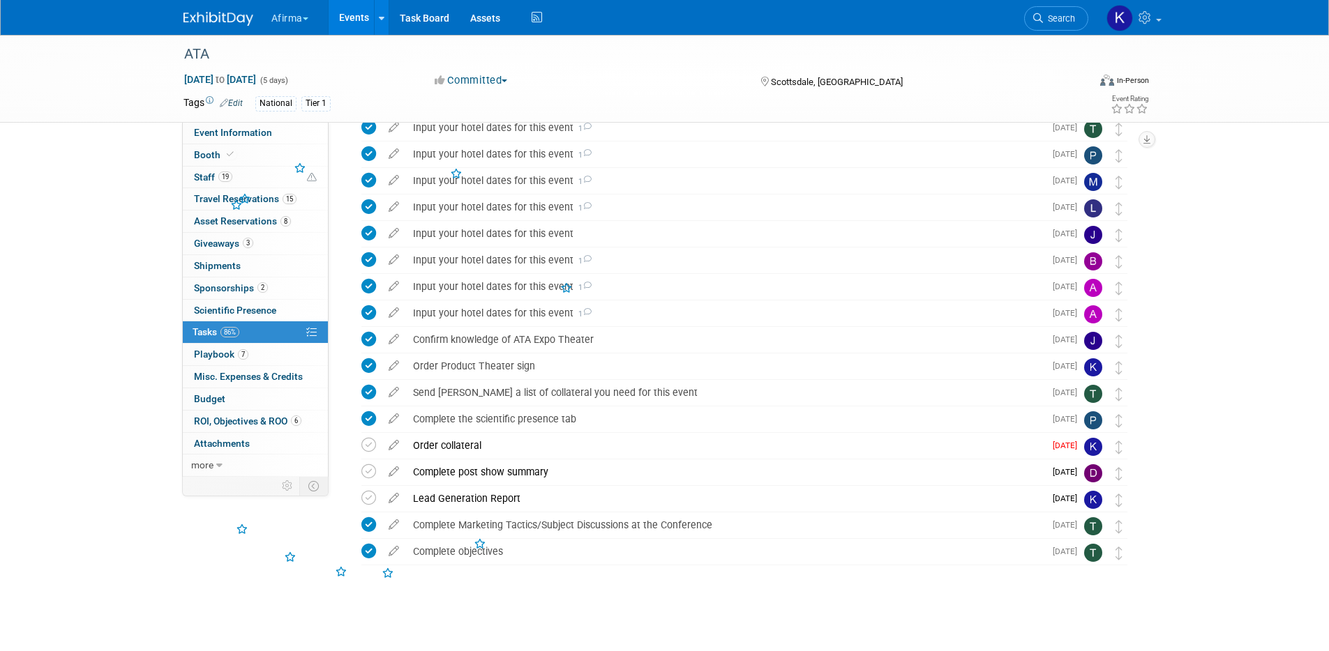
scroll to position [0, 0]
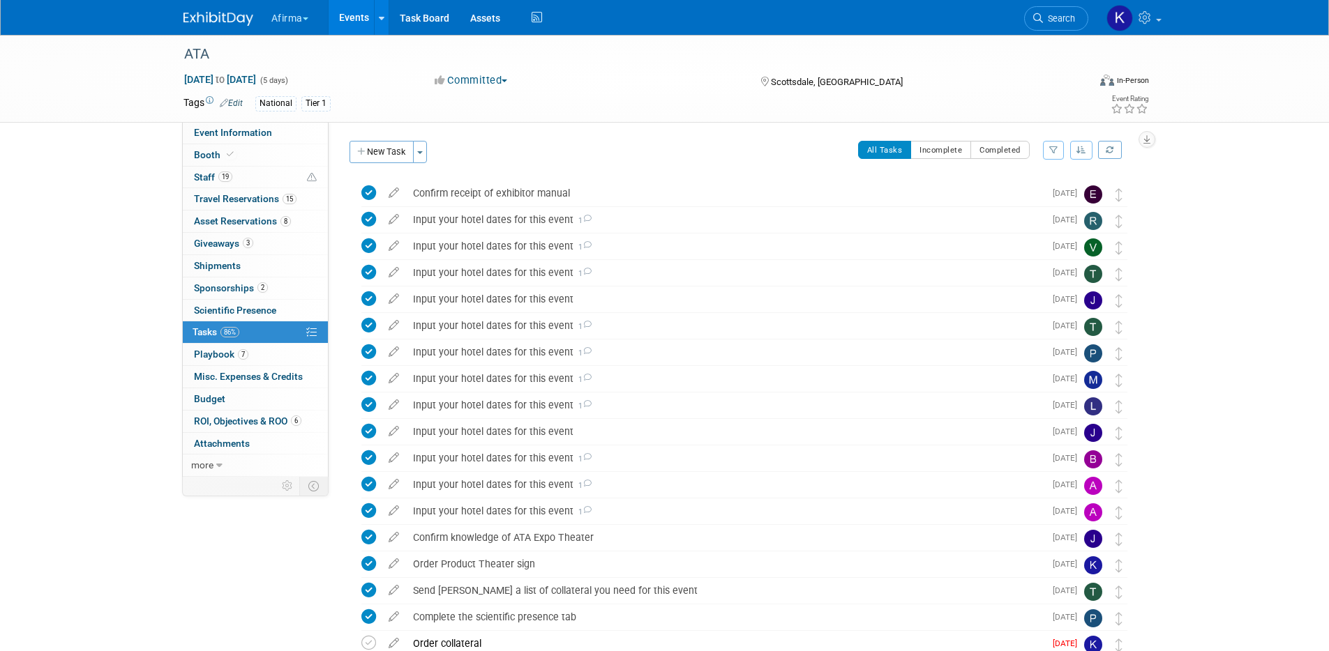
click at [289, 23] on button "Afirma" at bounding box center [298, 15] width 56 height 31
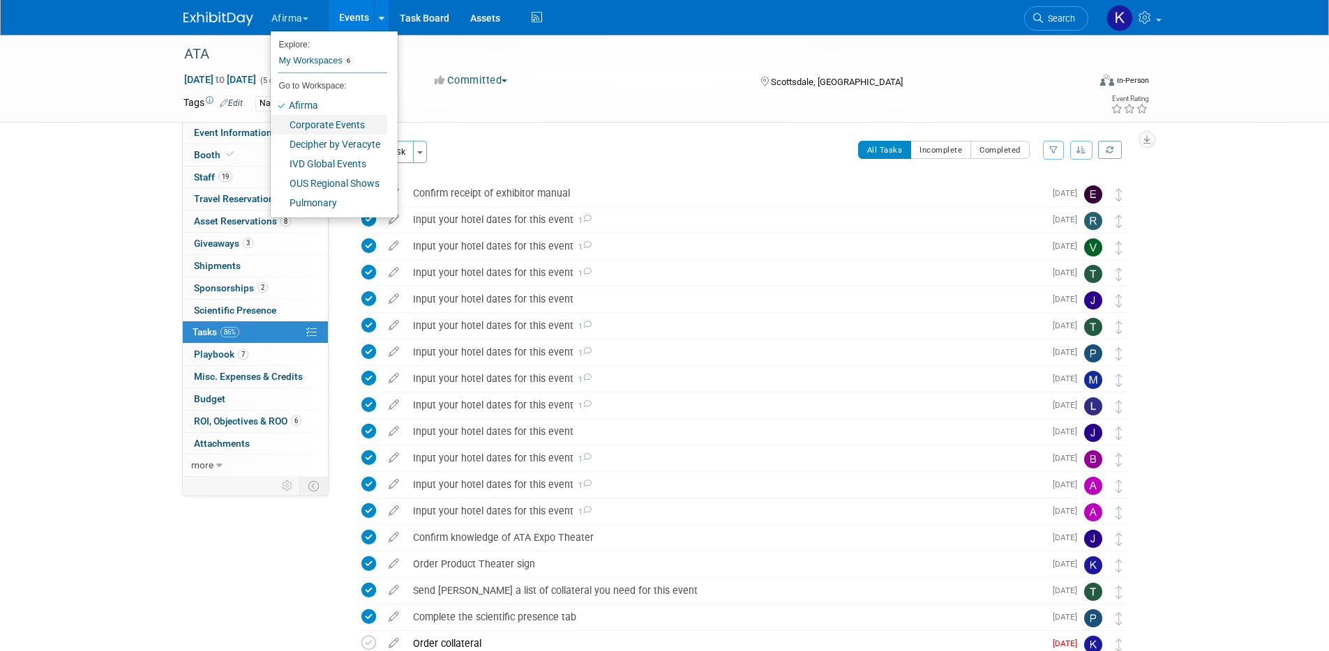
click at [312, 123] on link "Corporate Events" at bounding box center [329, 125] width 116 height 20
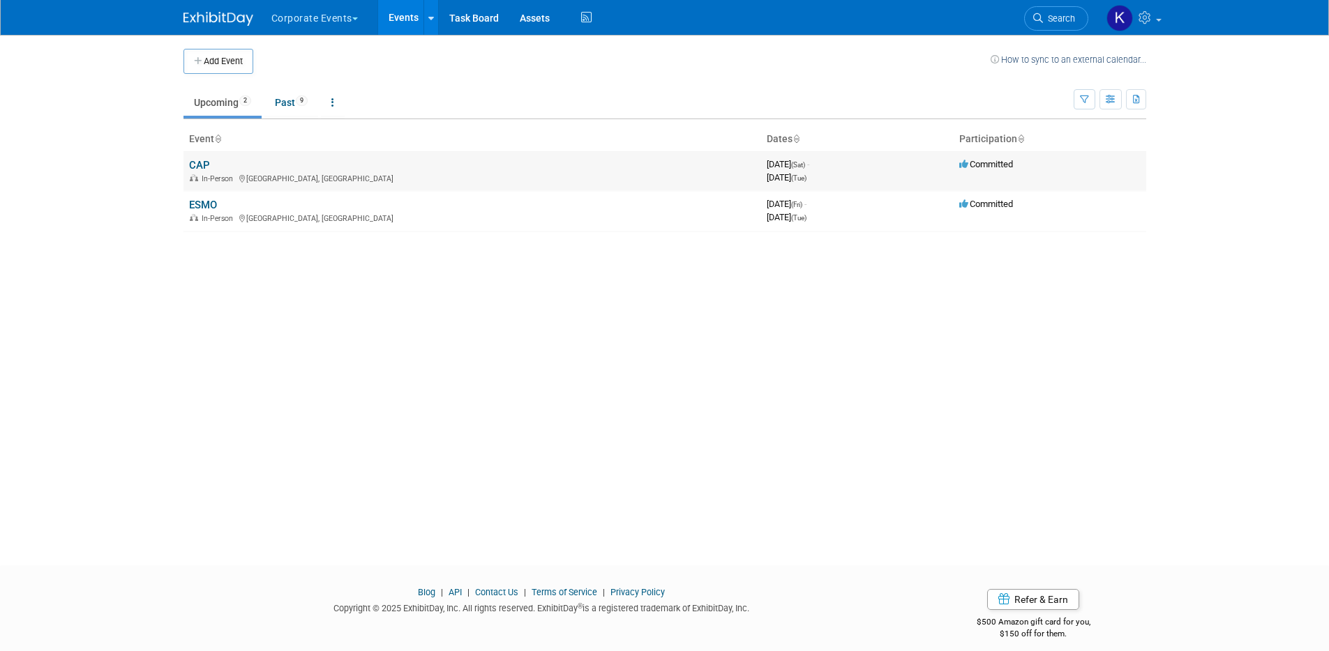
click at [197, 163] on link "CAP" at bounding box center [199, 165] width 21 height 13
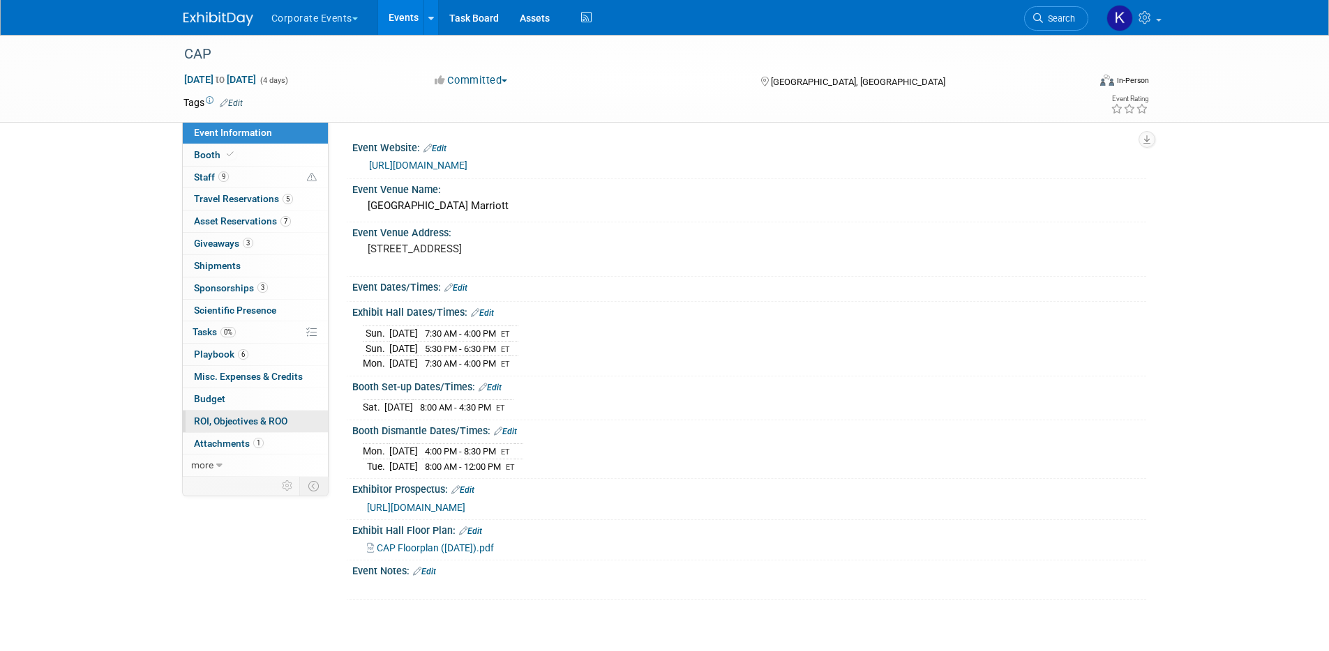
click at [227, 423] on span "ROI, Objectives & ROO 0" at bounding box center [240, 421] width 93 height 11
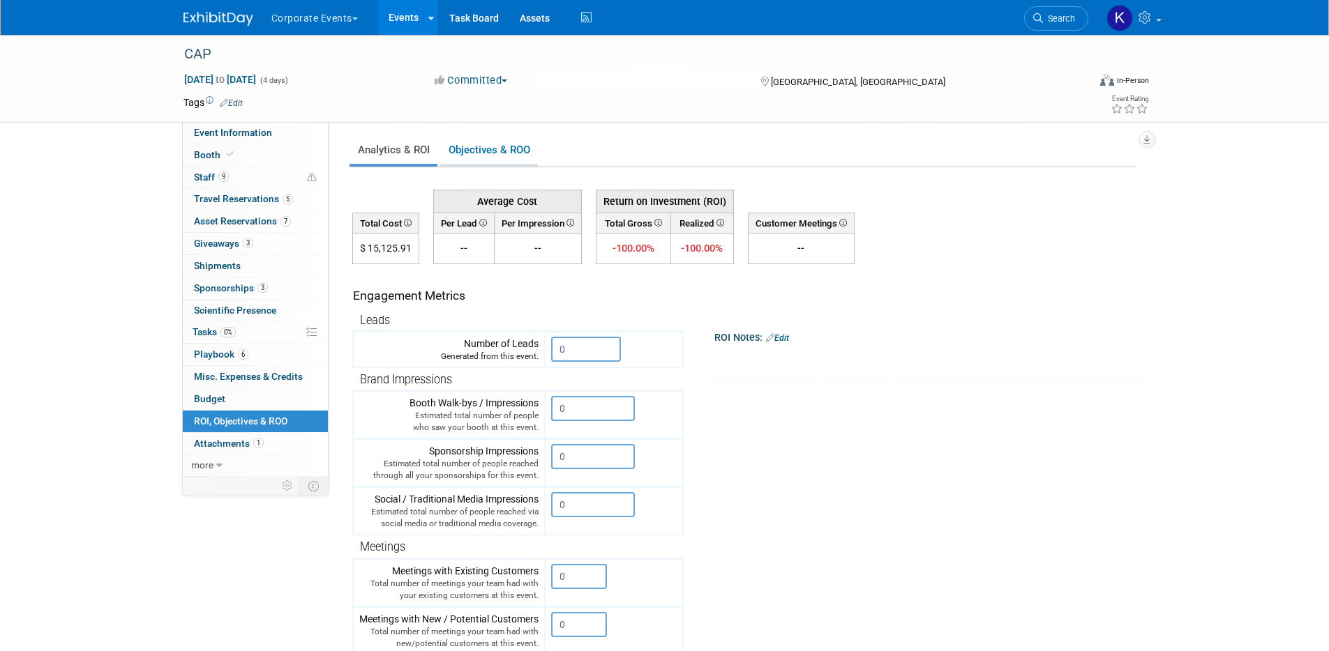
click at [513, 151] on link "Objectives & ROO 0" at bounding box center [489, 150] width 98 height 27
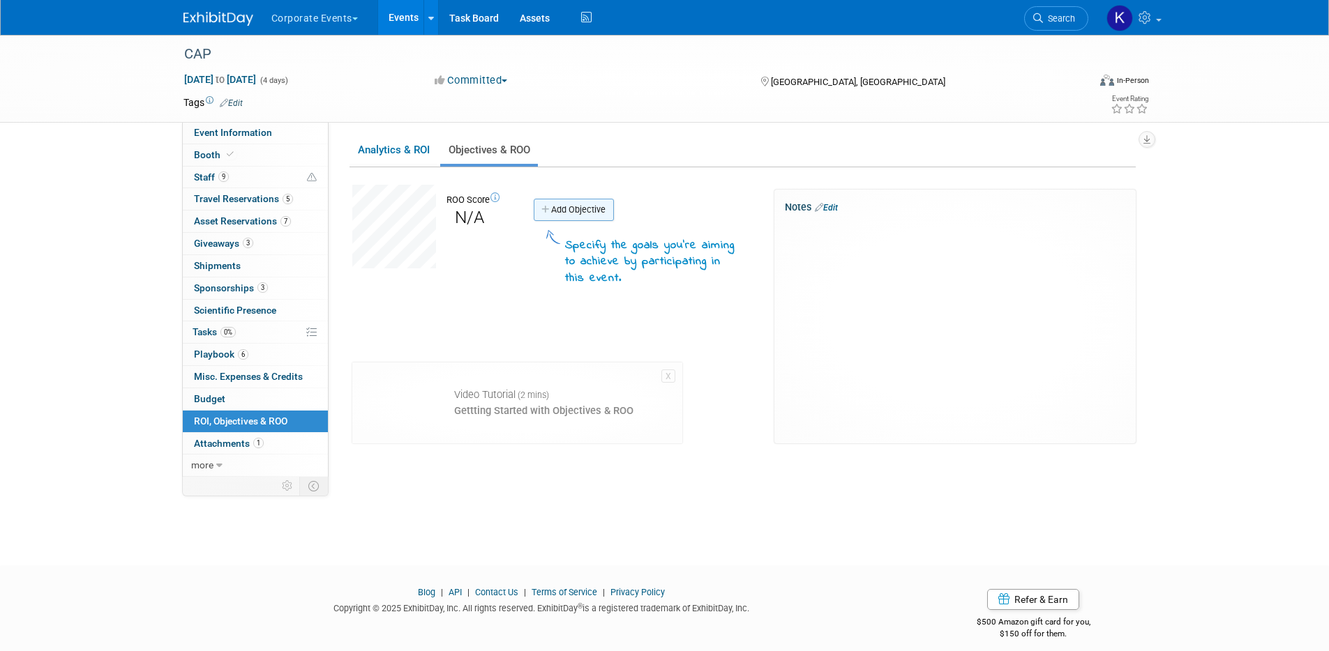
click at [609, 218] on link "Add Objective" at bounding box center [574, 210] width 80 height 22
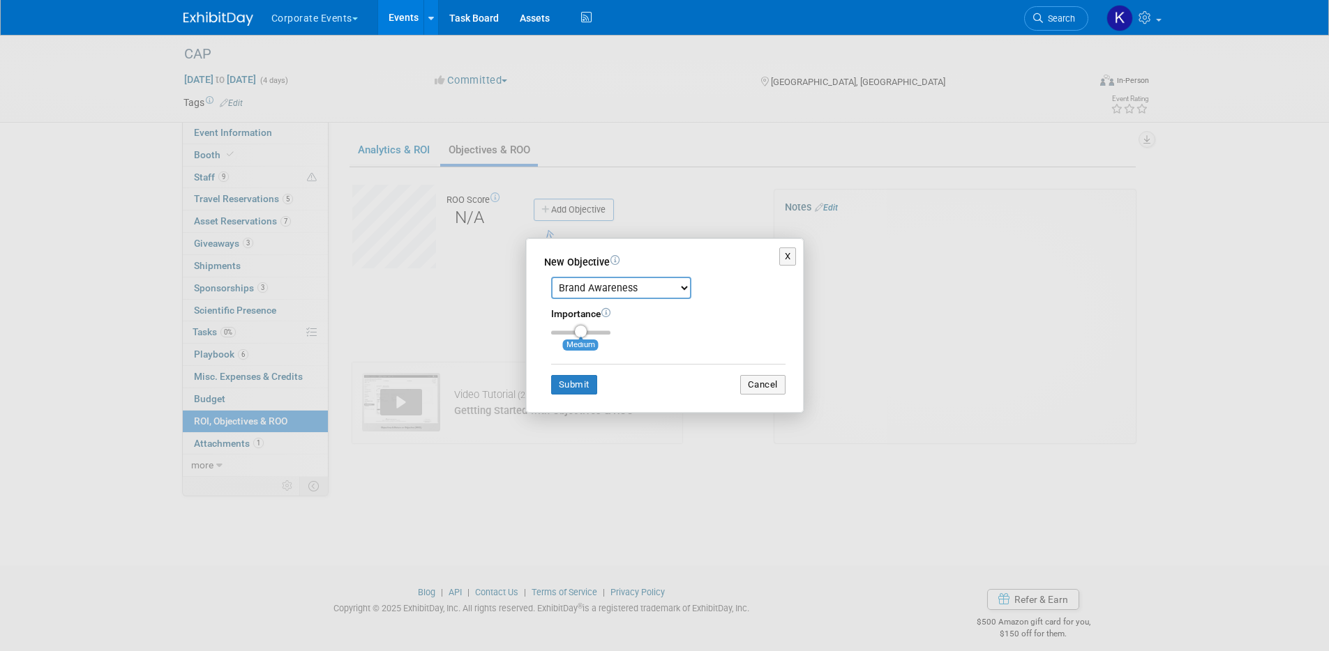
click at [610, 289] on select "Brand Awareness Competition Research Customer Retention Feedback Collection Lea…" at bounding box center [621, 288] width 140 height 22
select select "11"
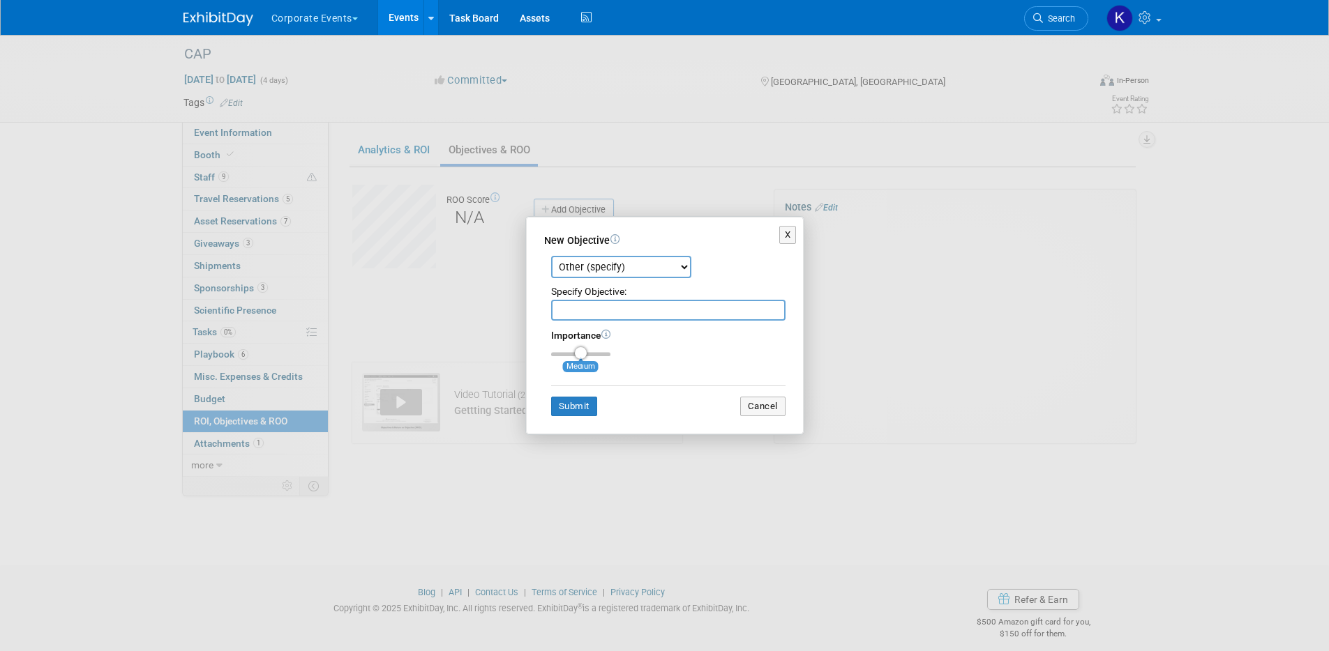
click at [588, 308] on input "text" at bounding box center [668, 310] width 234 height 21
type input "Drive awareness for all Veracyte tests"
click at [573, 405] on button "Submit" at bounding box center [574, 407] width 46 height 20
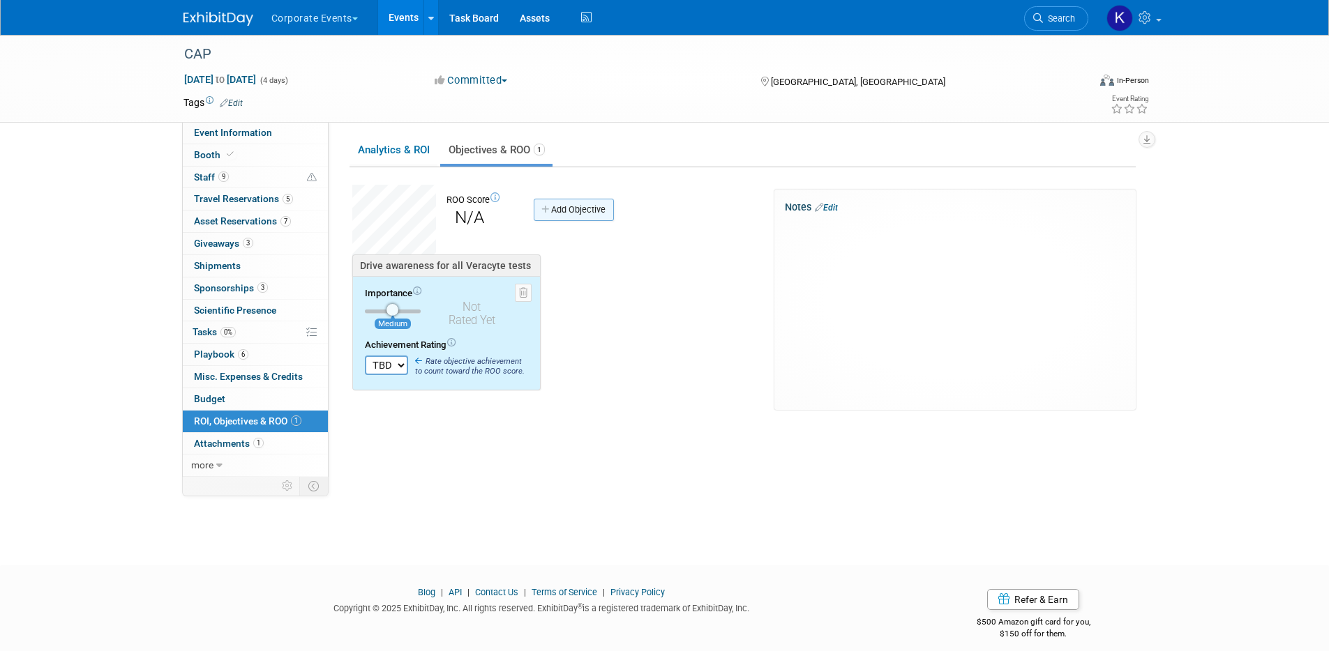
click at [565, 206] on link "Add Objective" at bounding box center [574, 210] width 80 height 22
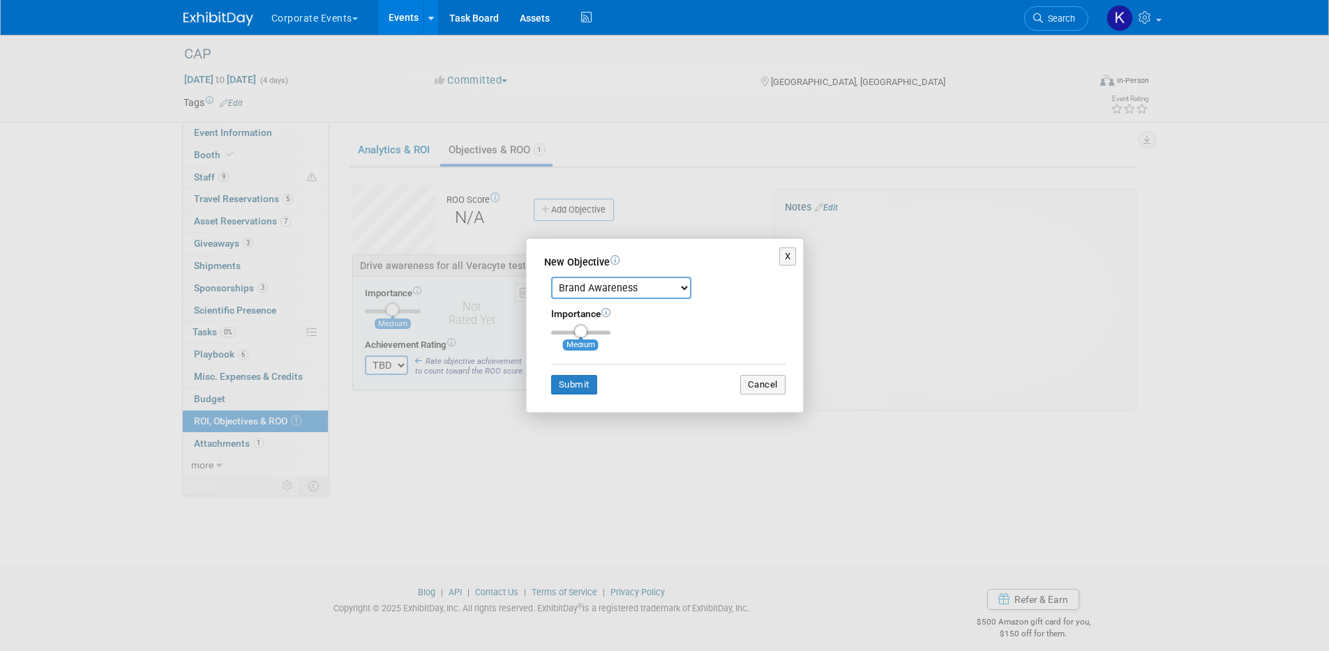
click at [586, 287] on select "Brand Awareness Competition Research Customer Retention Feedback Collection Lea…" at bounding box center [621, 288] width 140 height 22
select select "11"
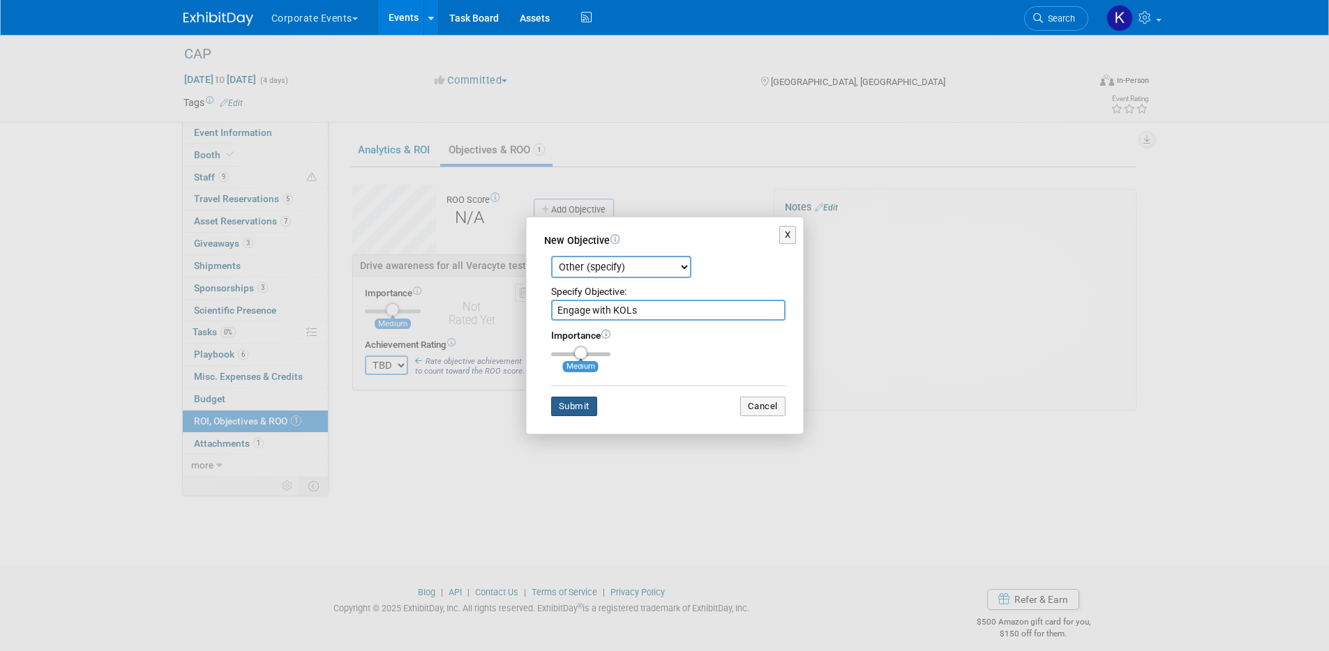
type input "Engage with KOLs"
click at [561, 407] on button "Submit" at bounding box center [574, 407] width 46 height 20
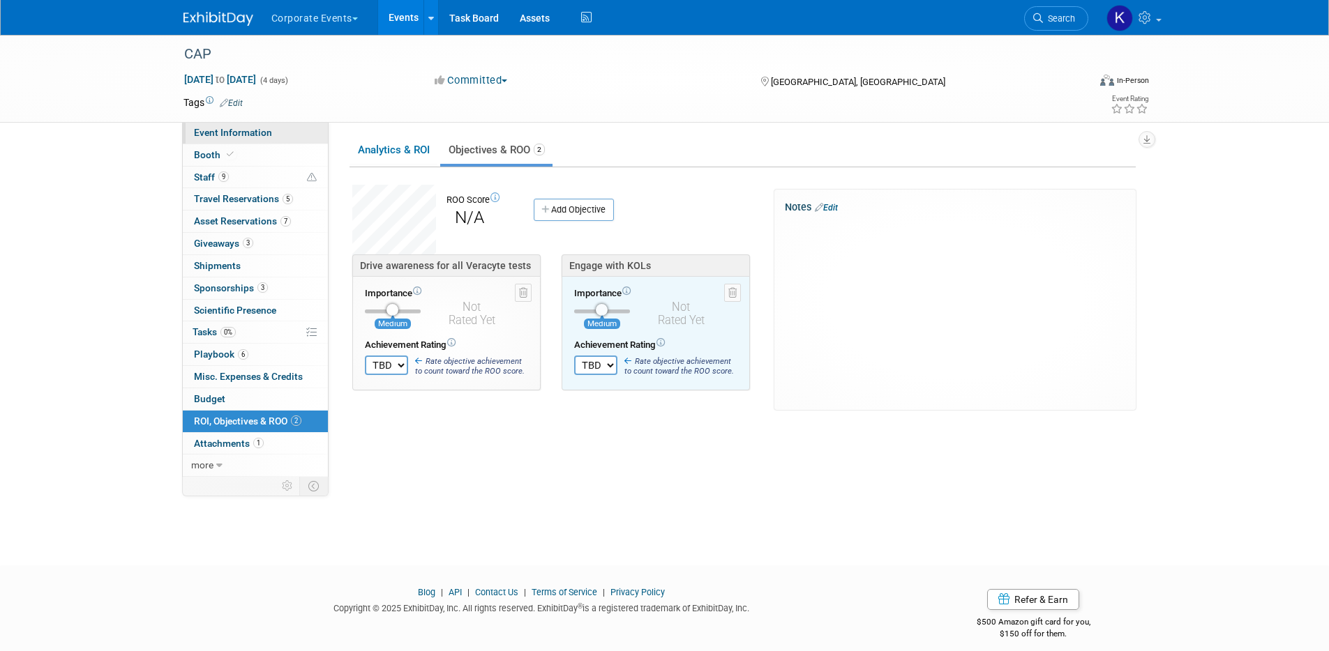
click at [251, 139] on link "Event Information" at bounding box center [255, 133] width 145 height 22
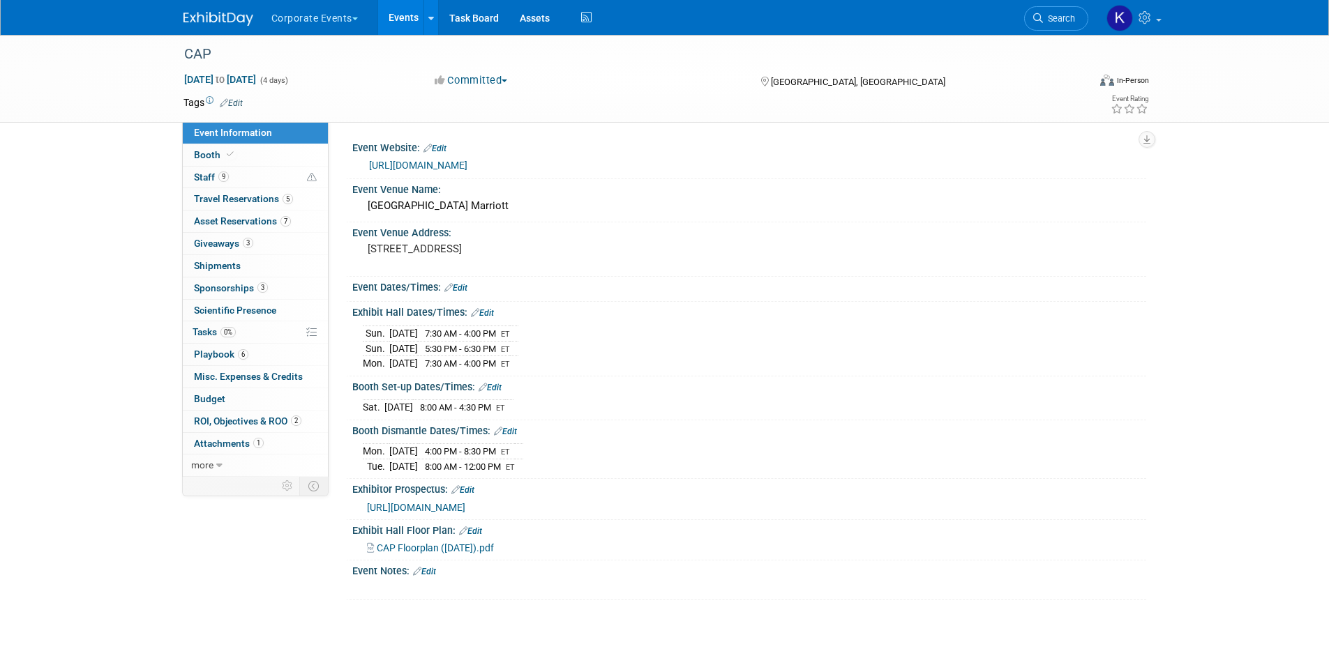
click at [314, 17] on button "Corporate Events" at bounding box center [322, 15] width 105 height 31
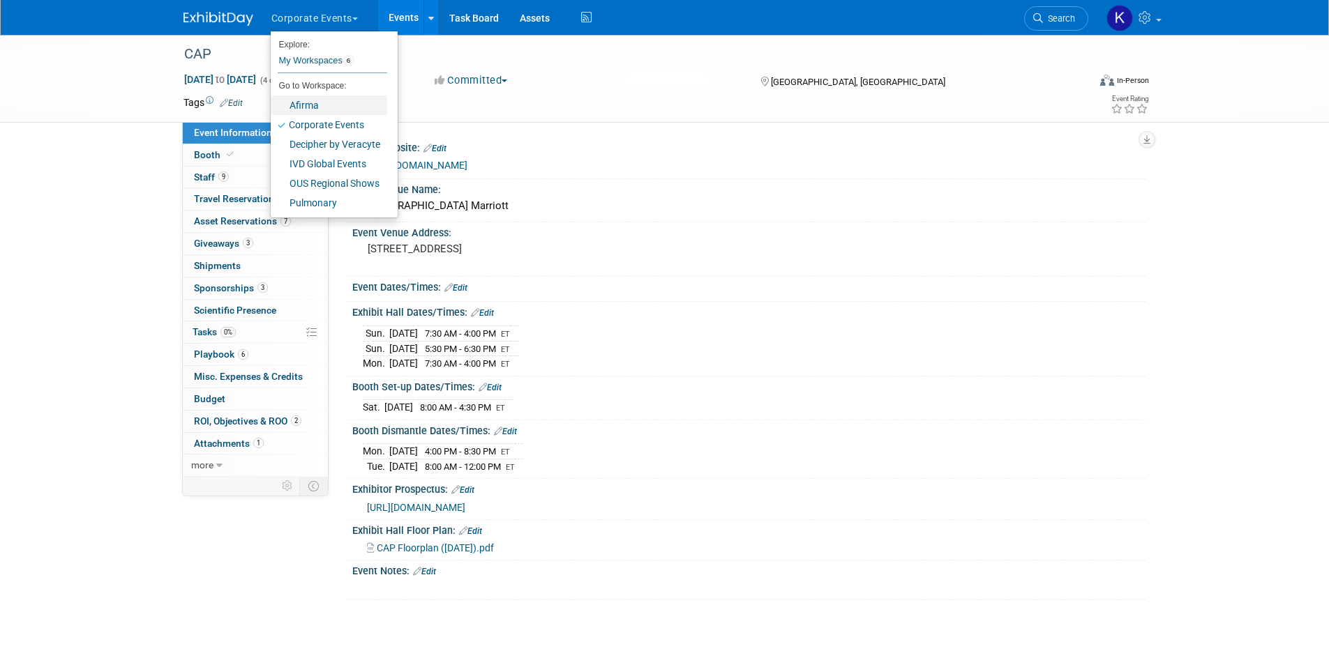
click at [297, 109] on link "Afirma" at bounding box center [329, 106] width 116 height 20
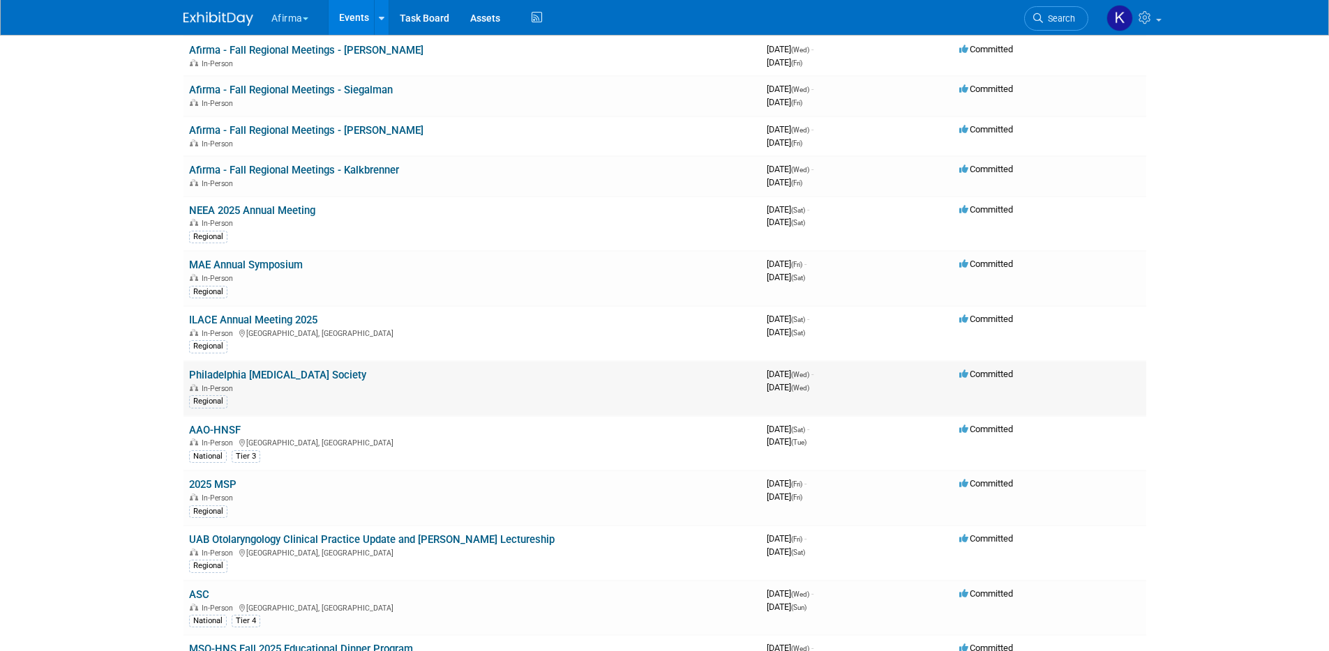
scroll to position [380, 0]
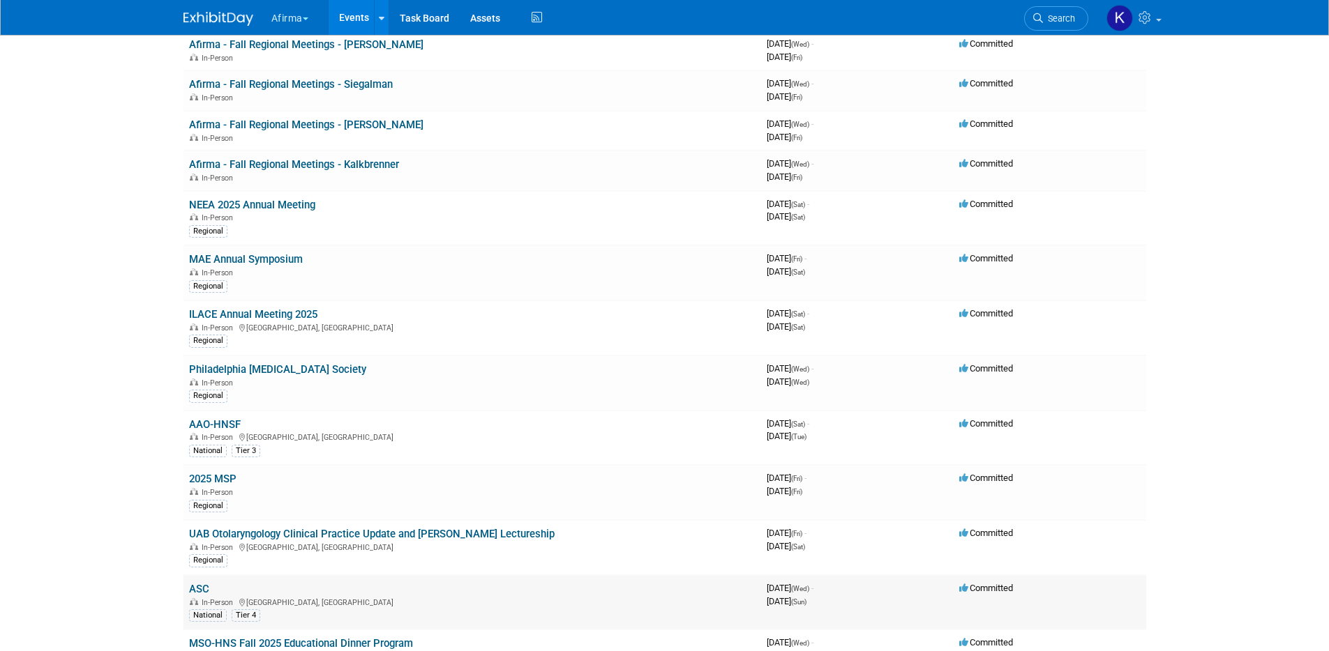
click at [206, 585] on link "ASC" at bounding box center [199, 589] width 20 height 13
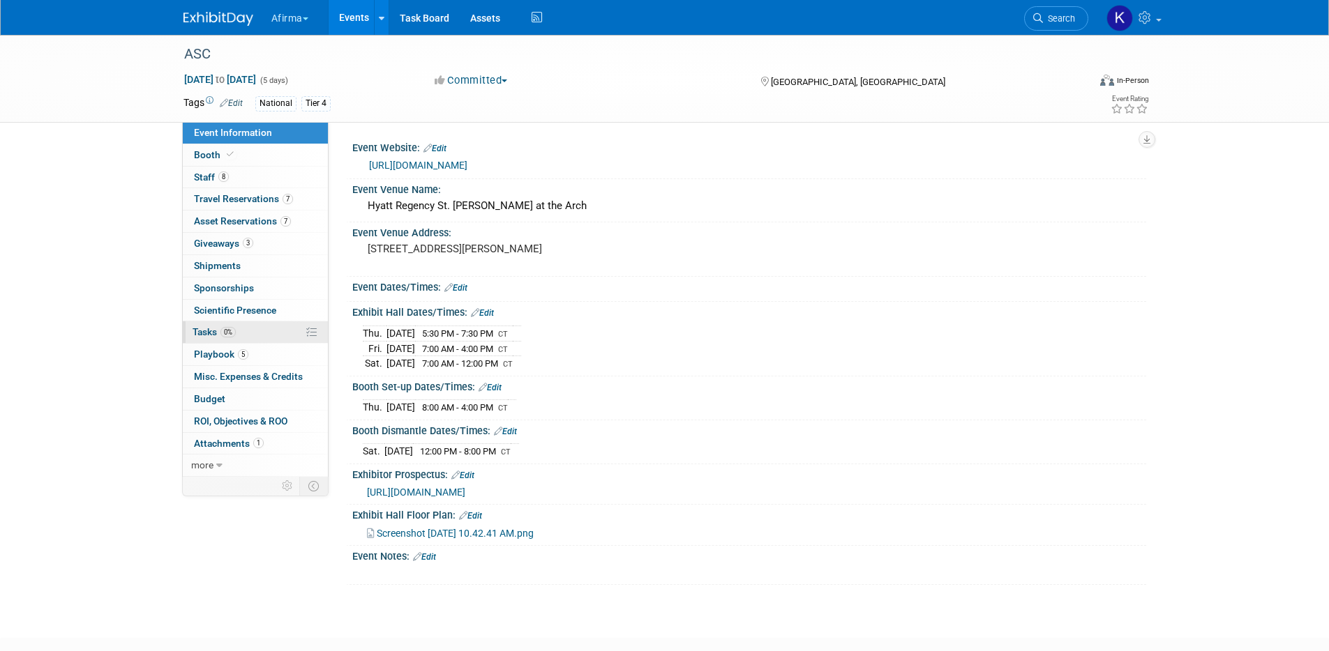
click at [211, 333] on span "Tasks 0%" at bounding box center [214, 331] width 43 height 11
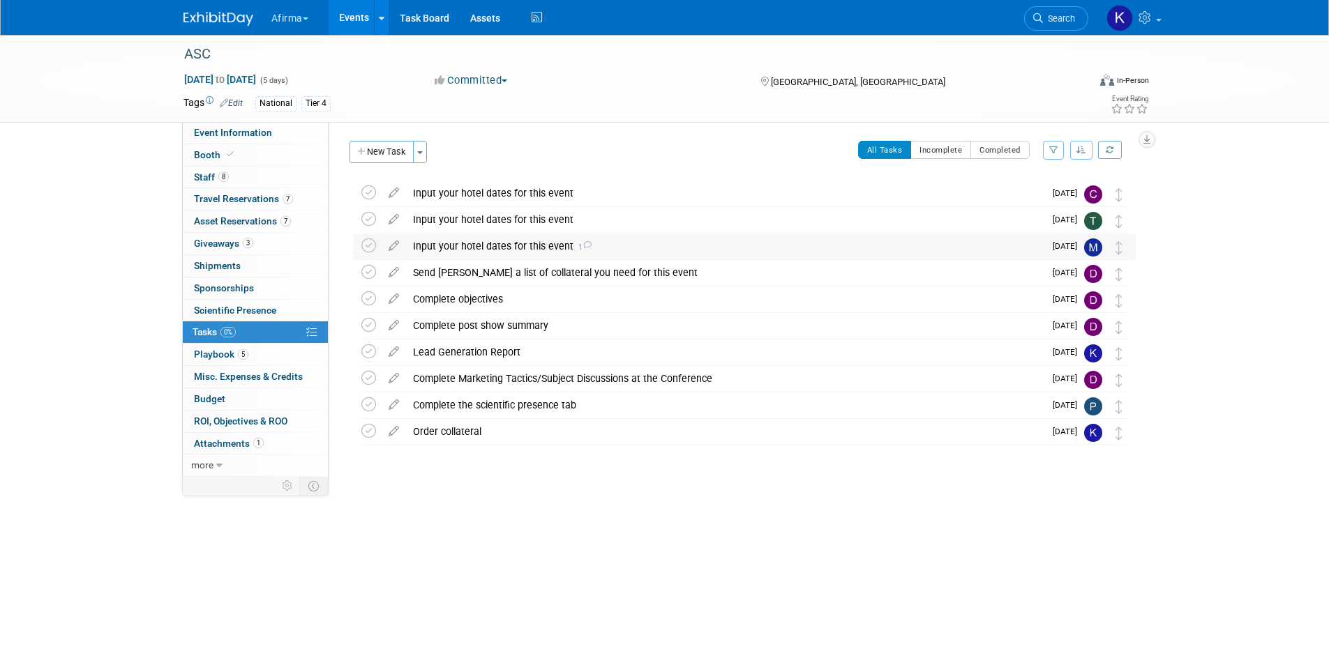
click at [523, 247] on div "Input your hotel dates for this event 1" at bounding box center [725, 246] width 638 height 24
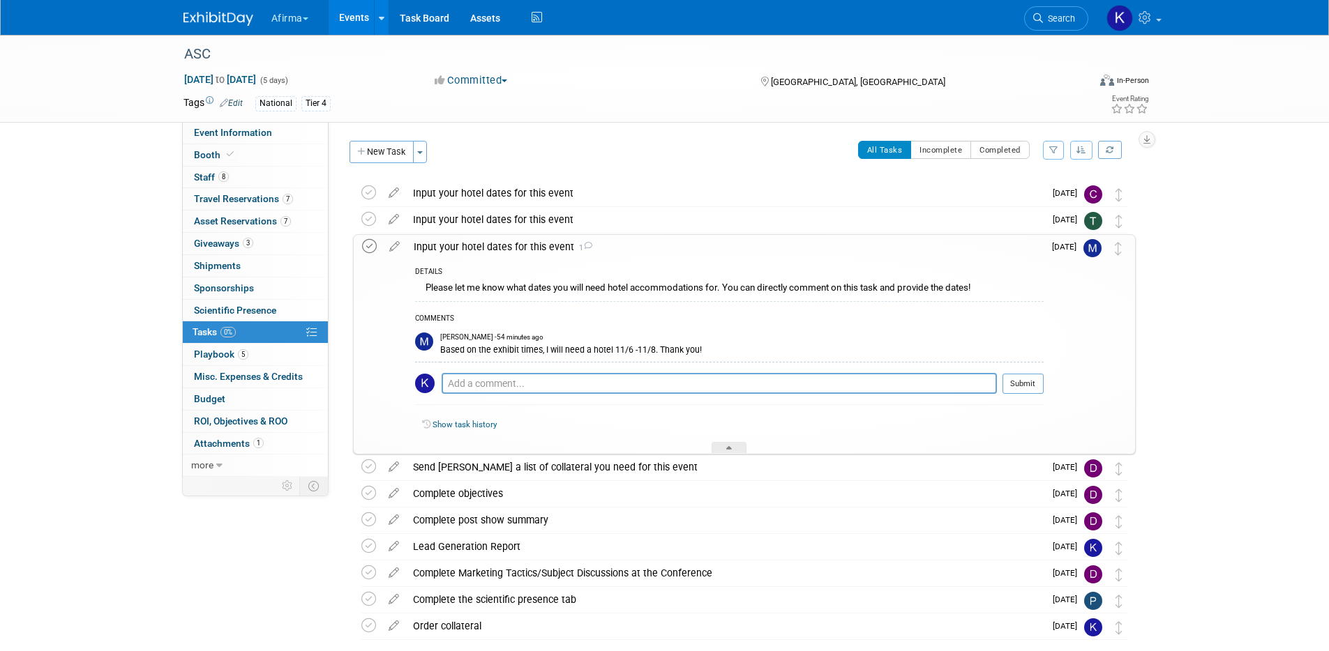
click at [366, 246] on icon at bounding box center [369, 246] width 15 height 15
click at [485, 246] on div "Input your hotel dates for this event 1" at bounding box center [725, 247] width 637 height 24
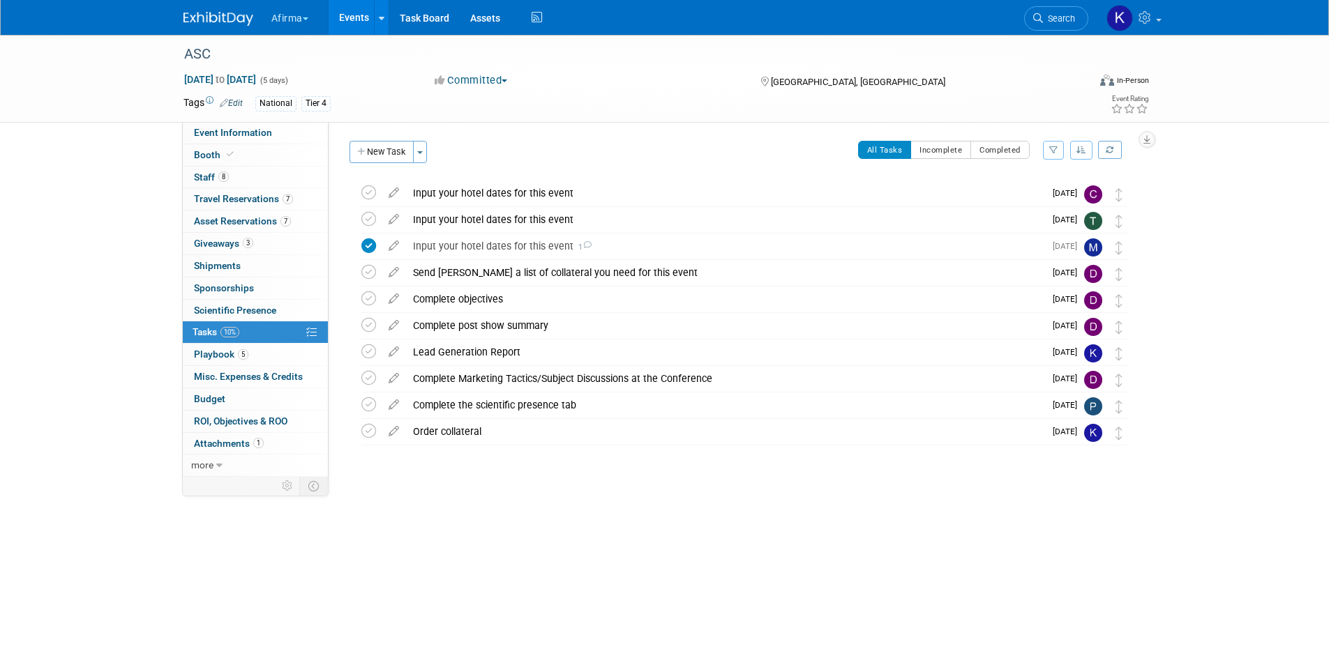
click at [485, 246] on div "Input your hotel dates for this event 1" at bounding box center [725, 246] width 638 height 24
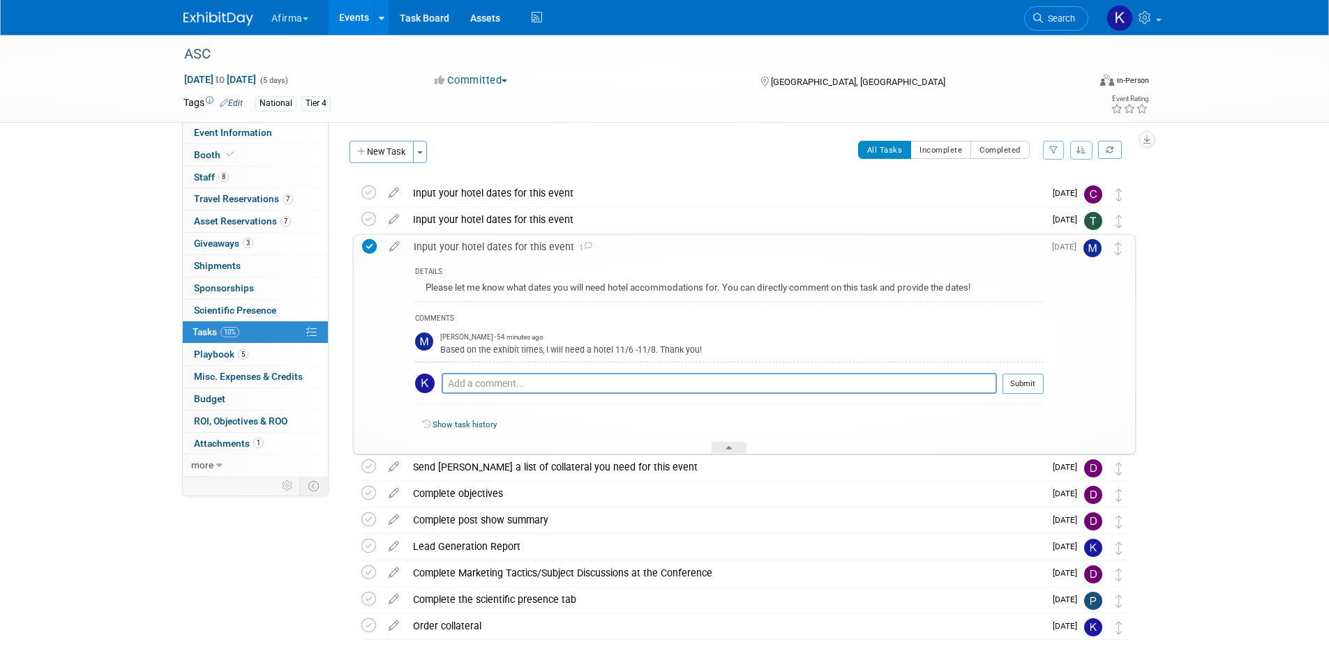
click at [485, 246] on div "Input your hotel dates for this event 1" at bounding box center [725, 247] width 637 height 24
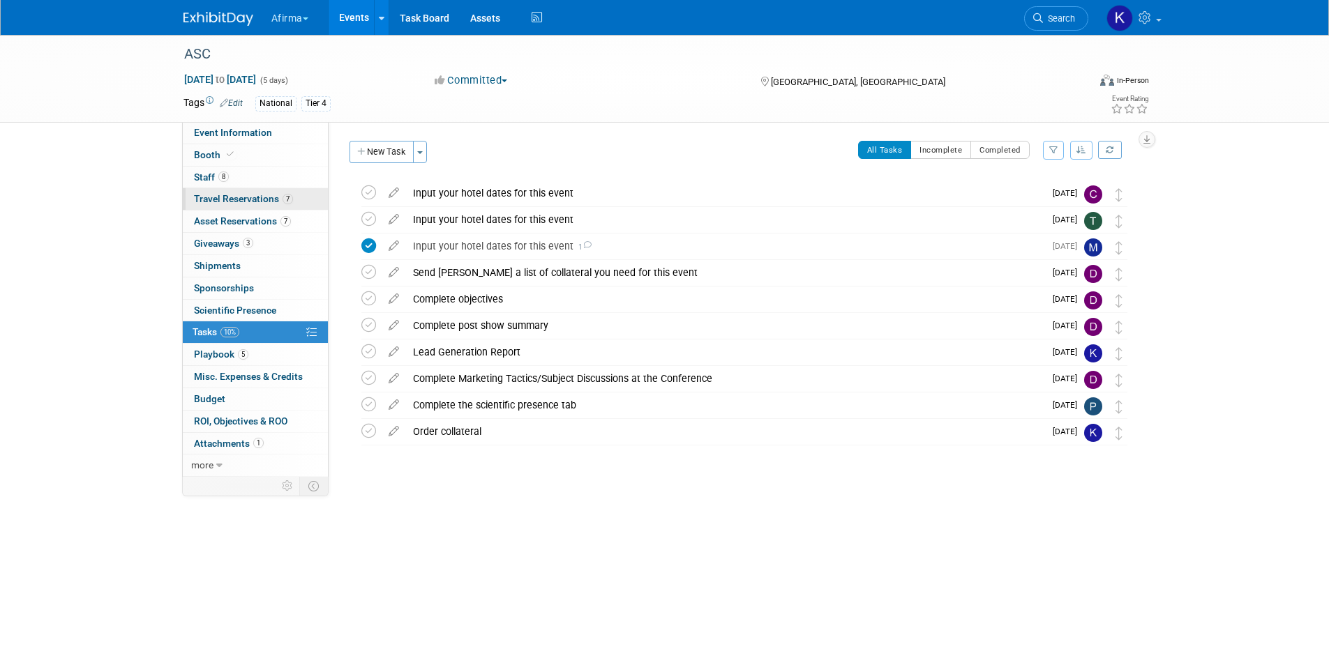
click at [253, 192] on link "7 Travel Reservations 7" at bounding box center [255, 199] width 145 height 22
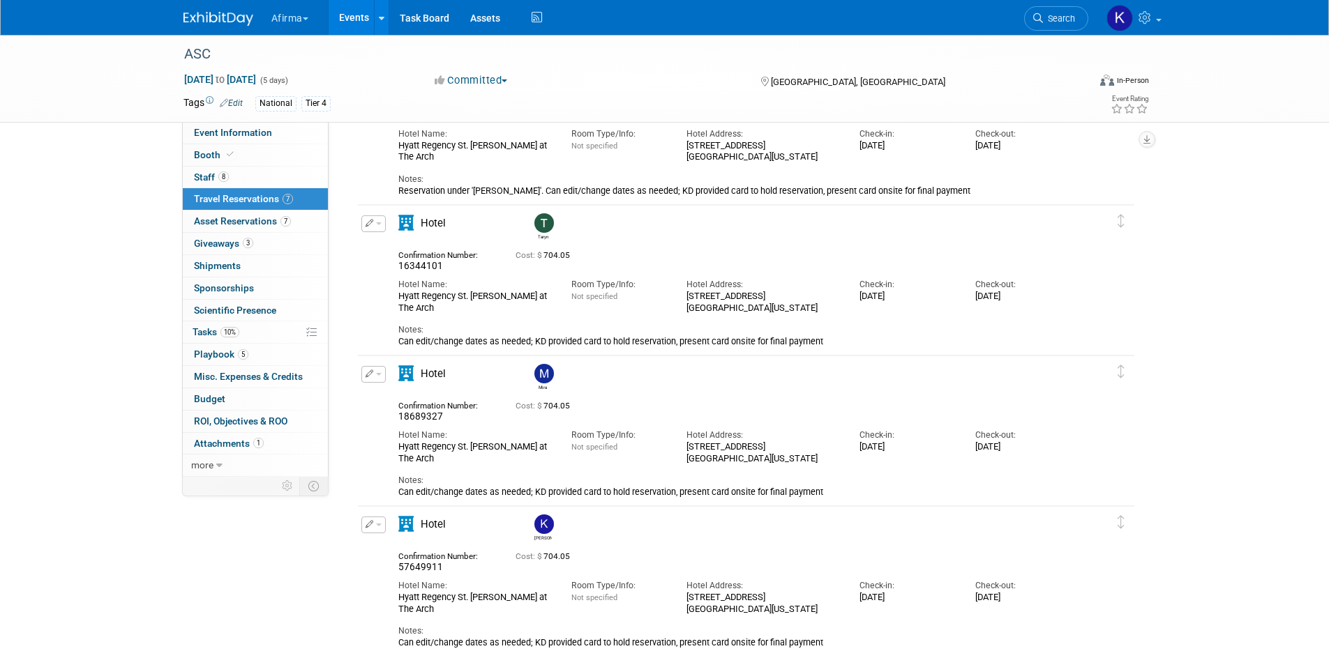
scroll to position [613, 0]
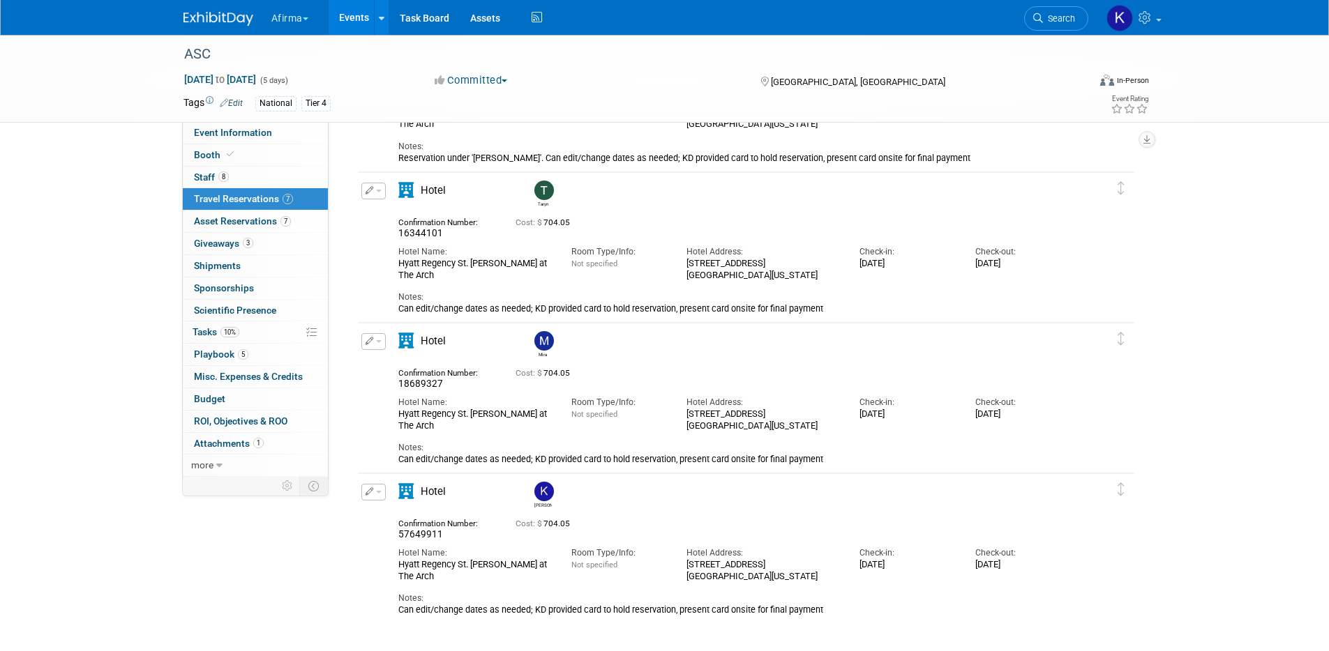
click at [377, 340] on span "button" at bounding box center [379, 341] width 6 height 3
click at [380, 364] on icon "button" at bounding box center [376, 366] width 11 height 10
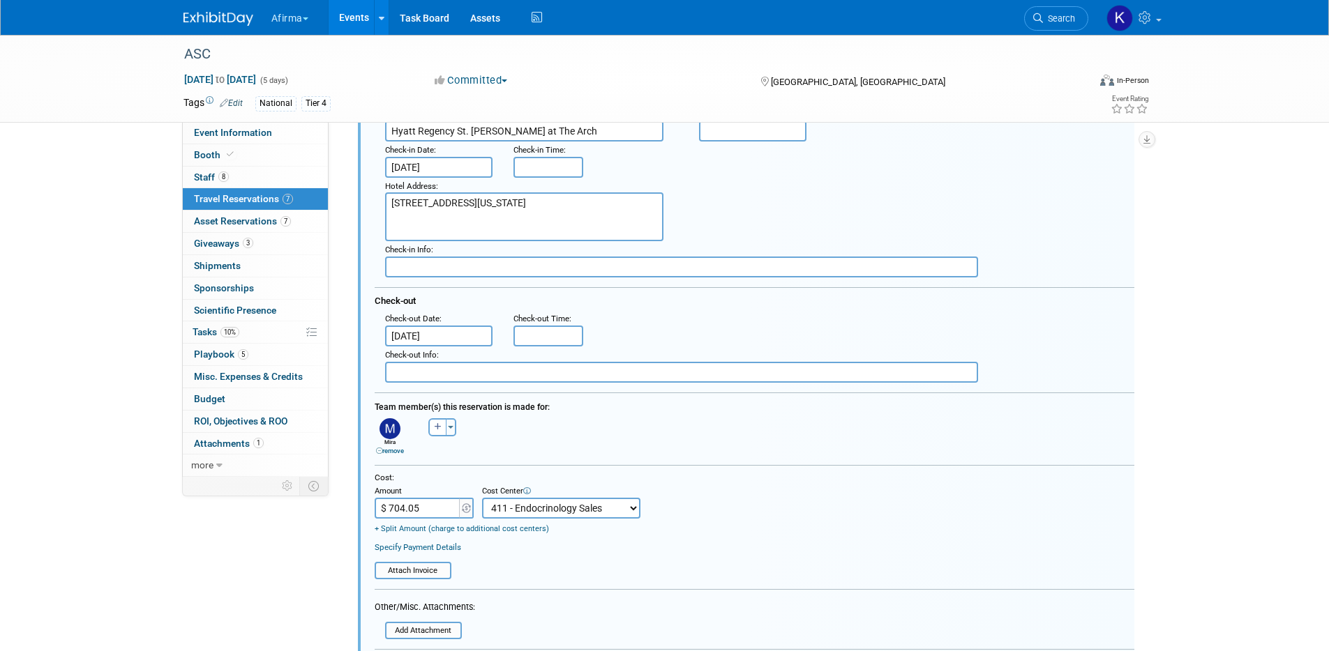
scroll to position [950, 0]
click at [421, 509] on input "$ 704.05" at bounding box center [418, 505] width 87 height 21
type input "$ 469.36"
click at [454, 166] on input "[DATE]" at bounding box center [438, 164] width 107 height 21
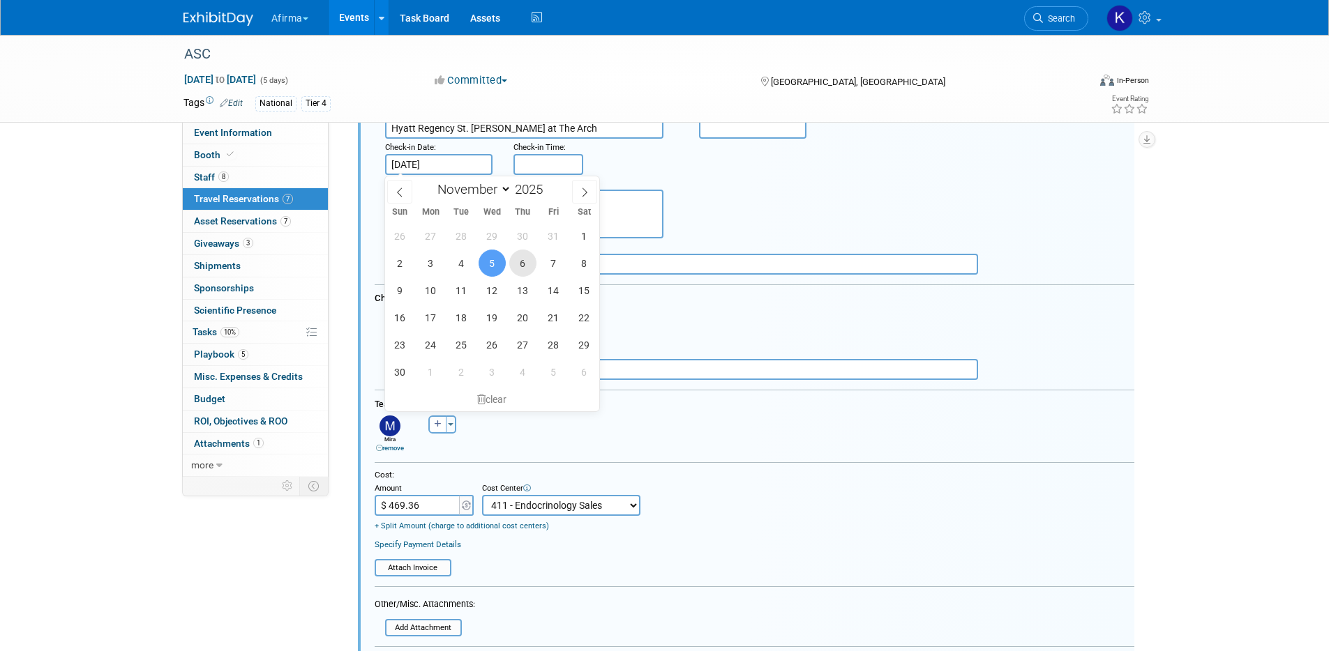
click at [526, 263] on span "6" at bounding box center [522, 263] width 27 height 27
type input "[DATE]"
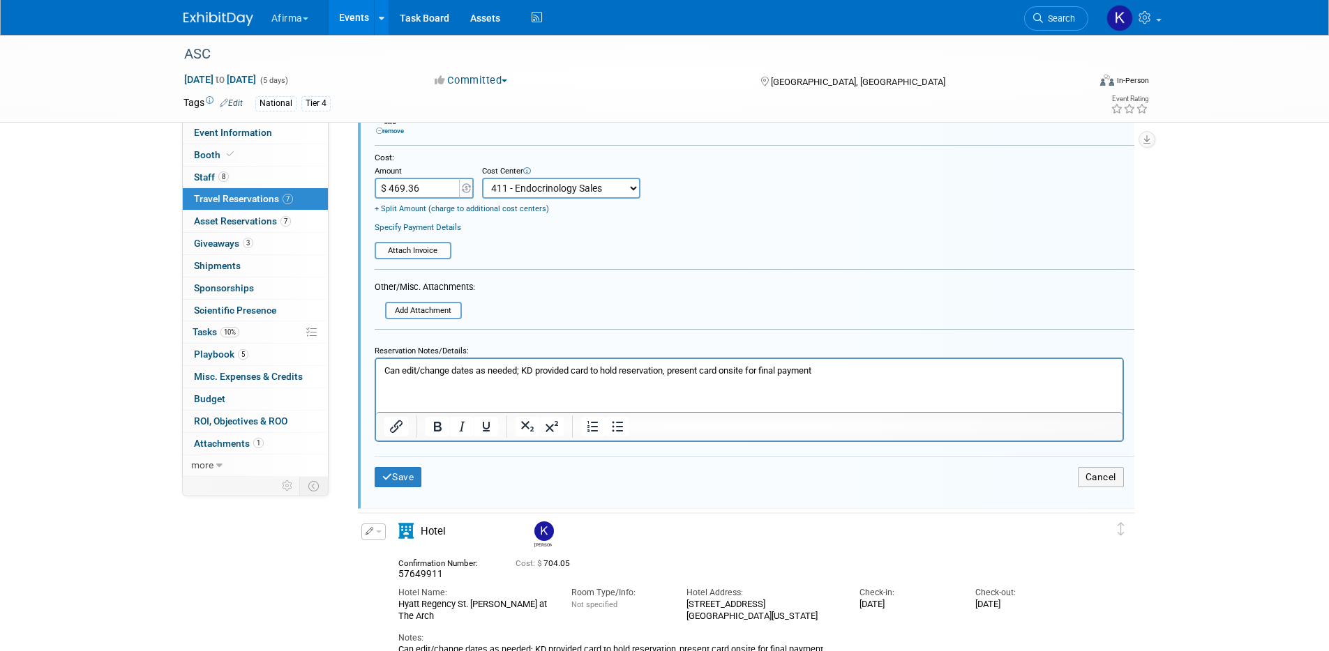
scroll to position [1293, 0]
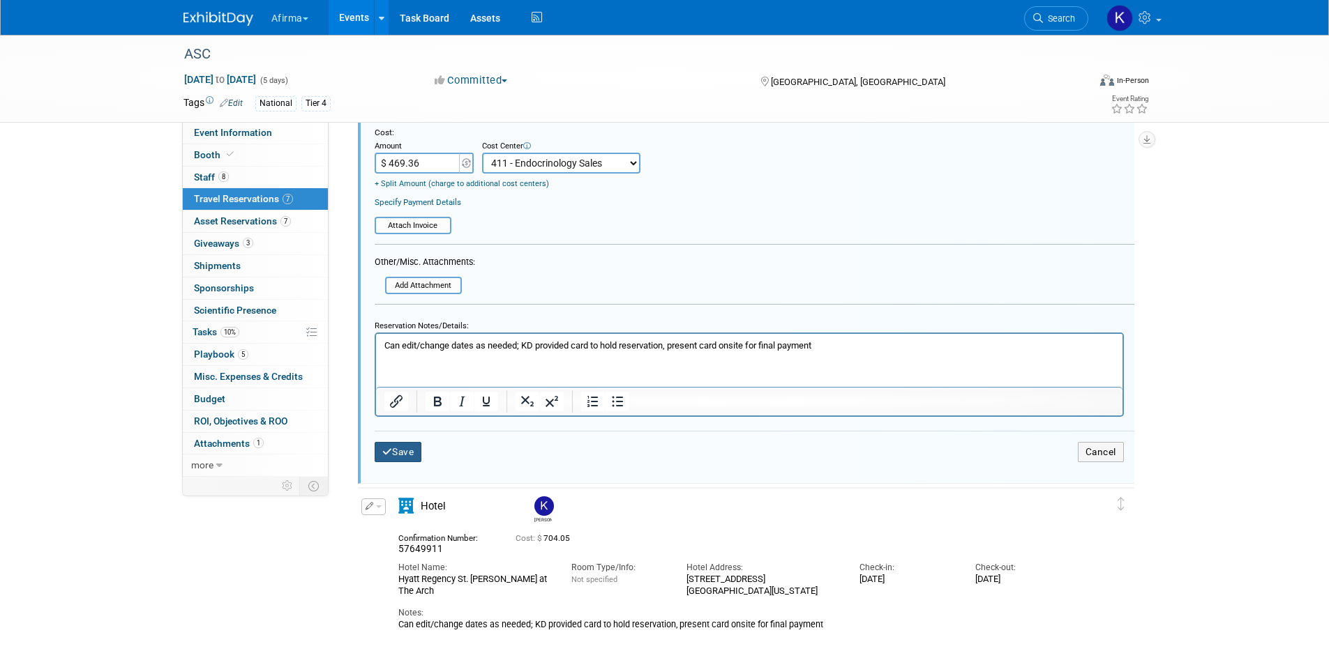
click at [393, 449] on button "Save" at bounding box center [398, 452] width 47 height 20
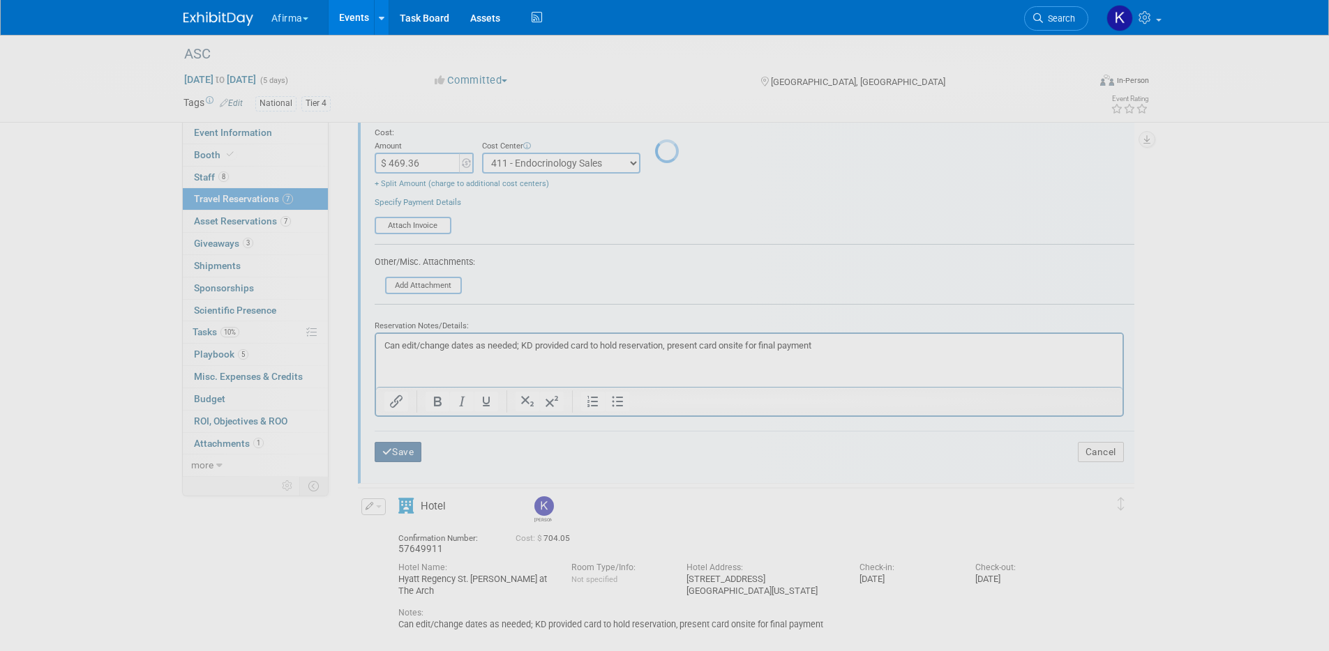
scroll to position [613, 0]
